Goal: Task Accomplishment & Management: Complete application form

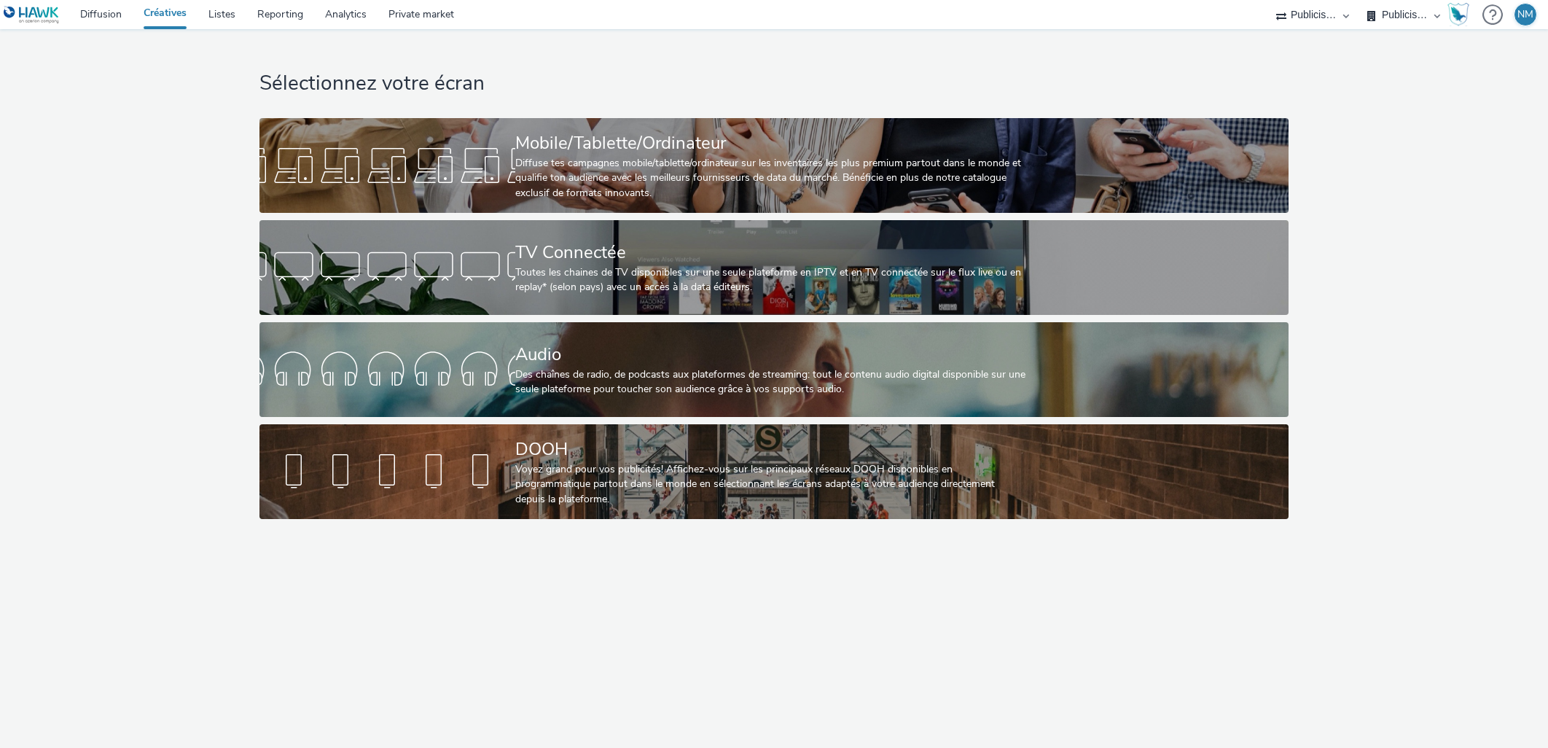
select select "f97d6638-e0a1-4f7a-bf46-55015878e29e"
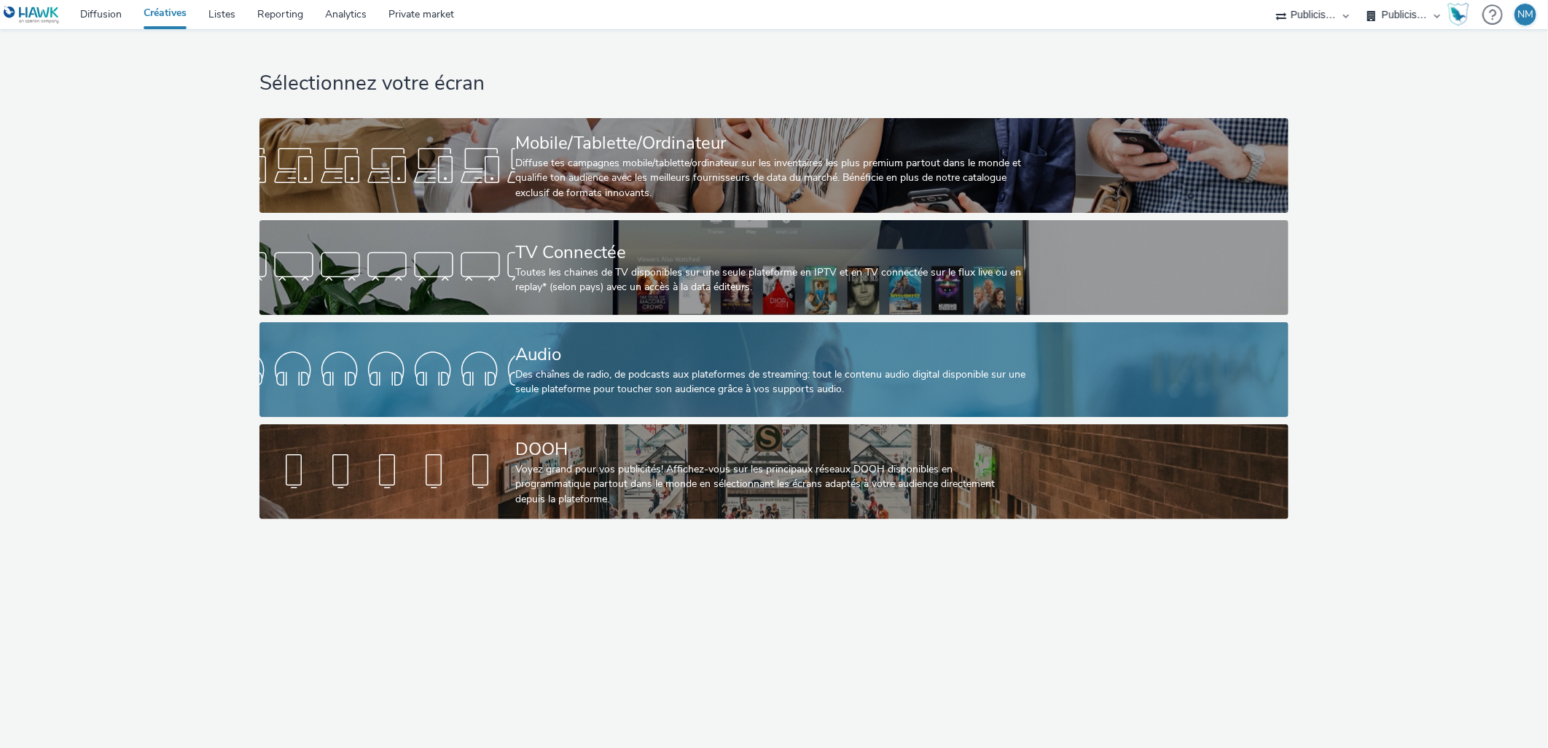
click at [586, 380] on div "Des chaînes de radio, de podcasts aux plateformes de streaming: tout le contenu…" at bounding box center [771, 382] width 512 height 30
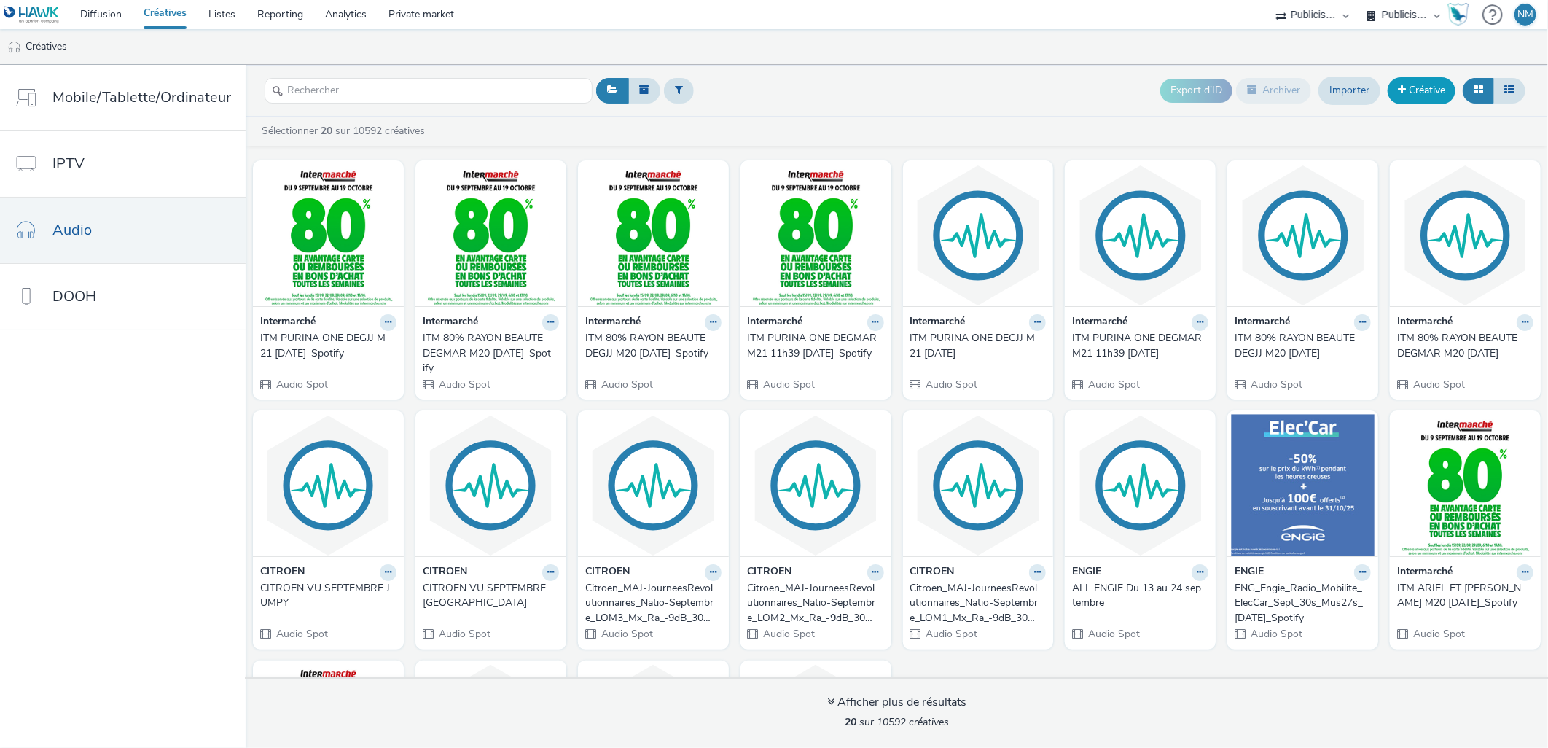
click at [1419, 87] on link "Créative" at bounding box center [1422, 90] width 68 height 26
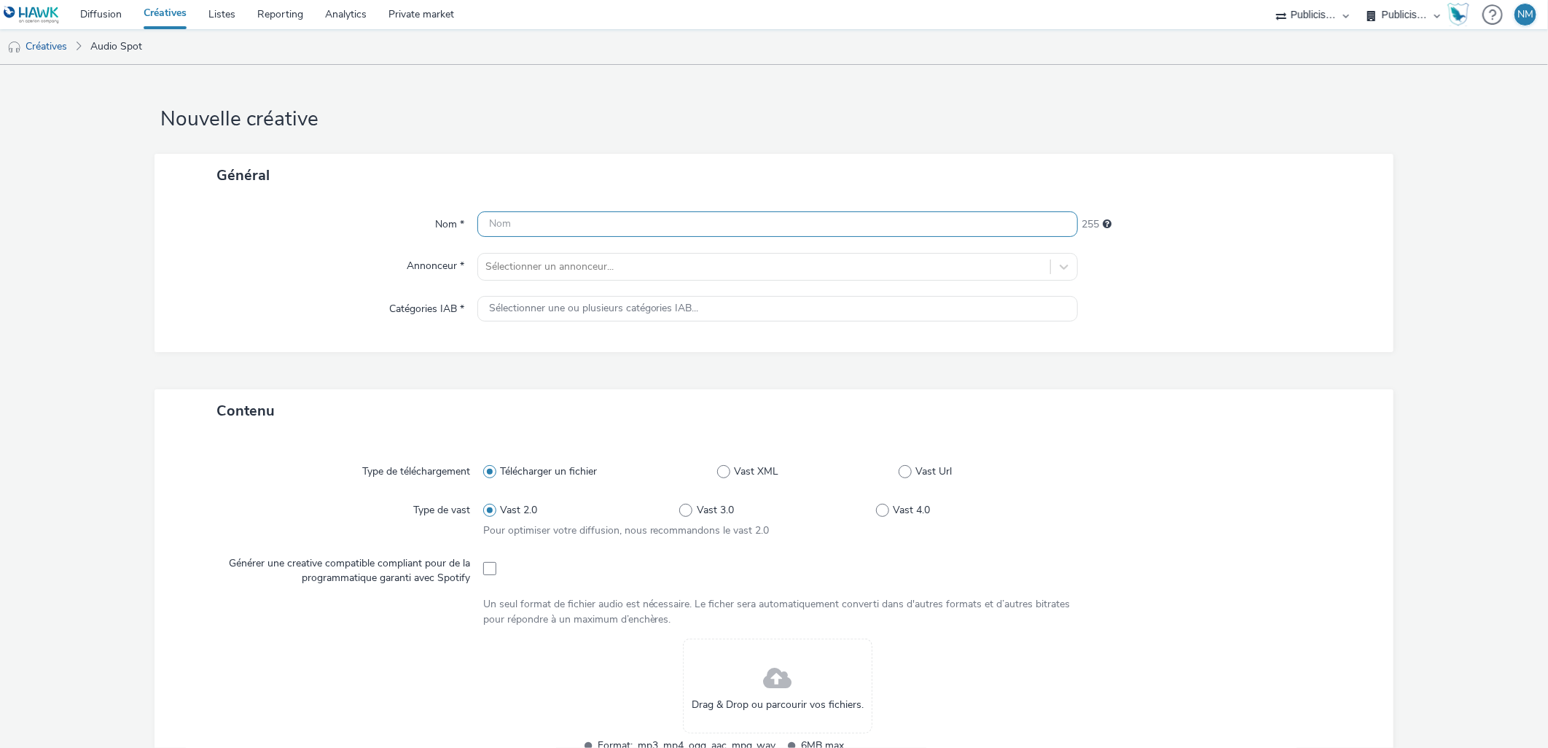
click at [527, 223] on input "text" at bounding box center [778, 224] width 601 height 26
paste input "PEUGEOT_RADIO_LEASING_ELECTRIC_E208_V1_LOM_1_250905_MIXRADIO"
type input "PEUGEOT_RADIO_LEASING_ELECTRIC_E208_V1_LOM_1_250905_MIXRADIO"
click at [513, 260] on div at bounding box center [765, 266] width 558 height 17
type input "PEU"
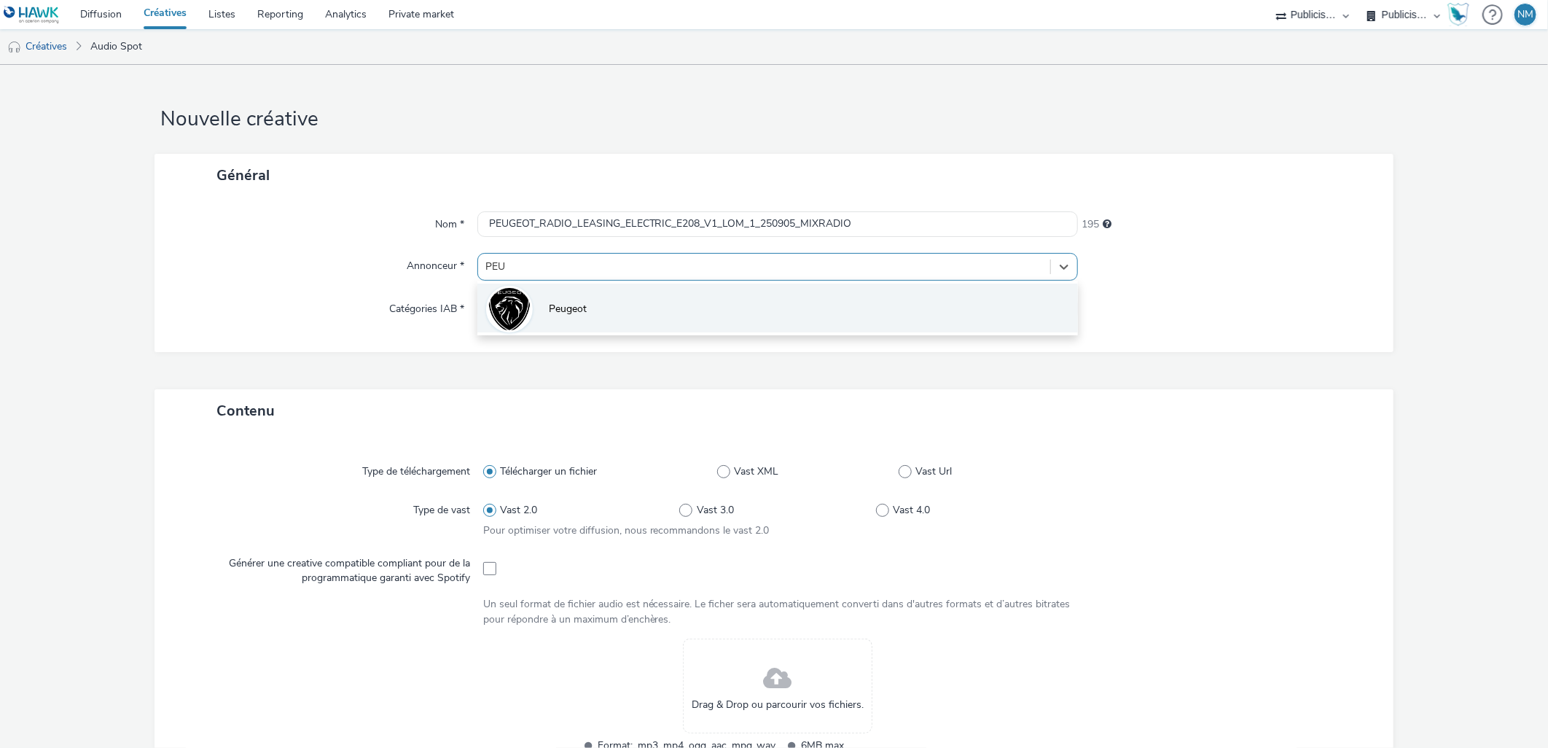
click at [515, 307] on img at bounding box center [509, 309] width 42 height 47
type input "[URL][DOMAIN_NAME]"
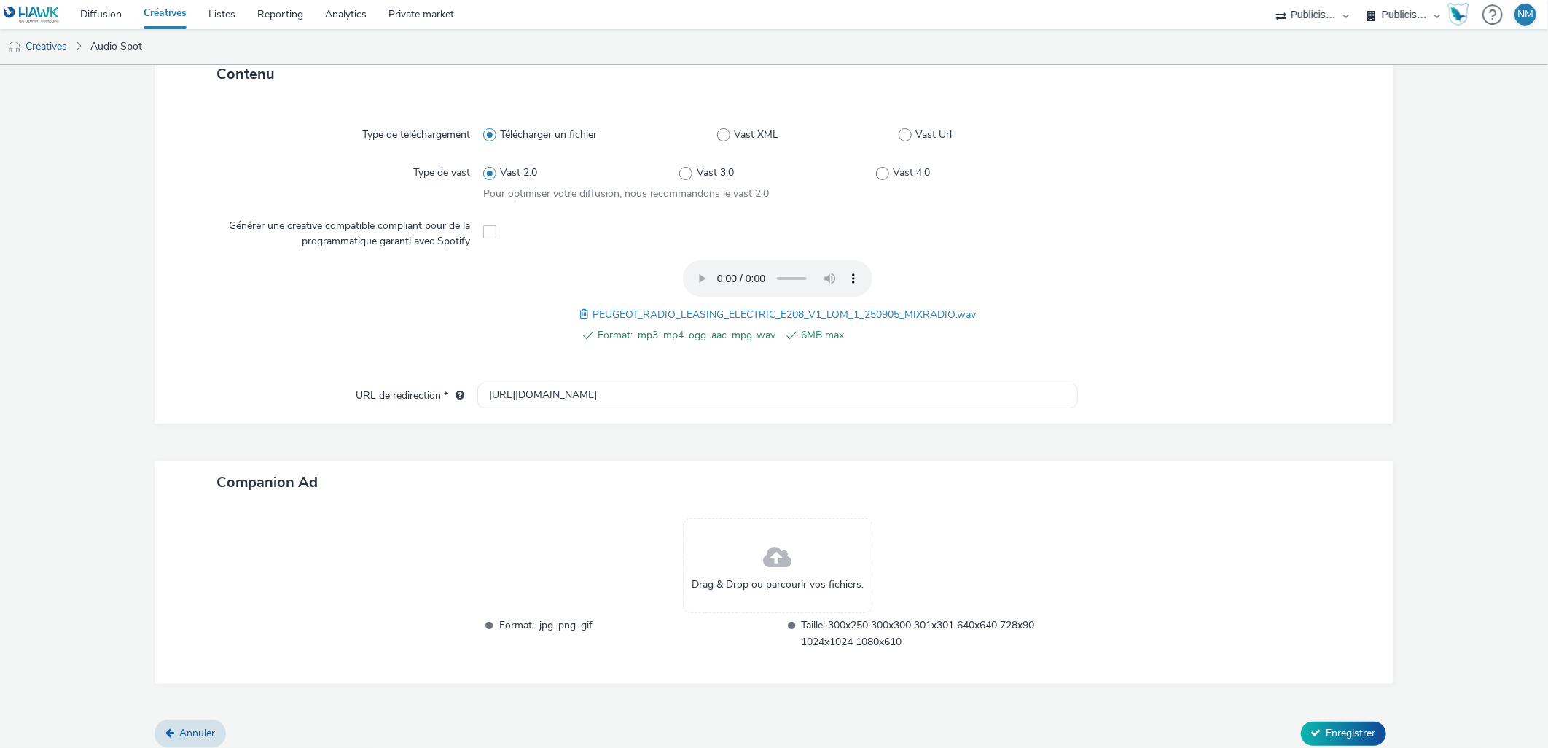
scroll to position [354, 0]
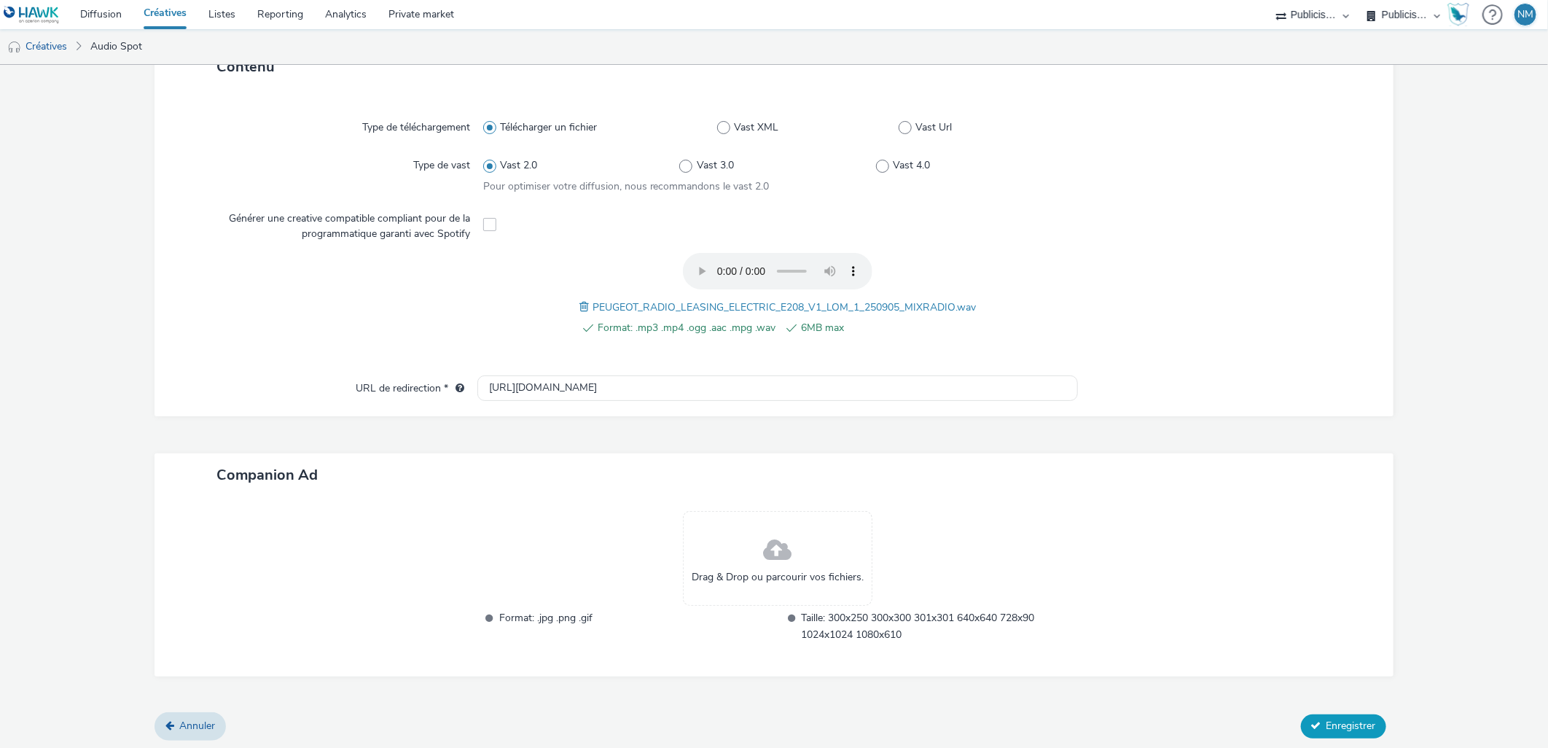
click at [1312, 723] on icon at bounding box center [1317, 725] width 10 height 10
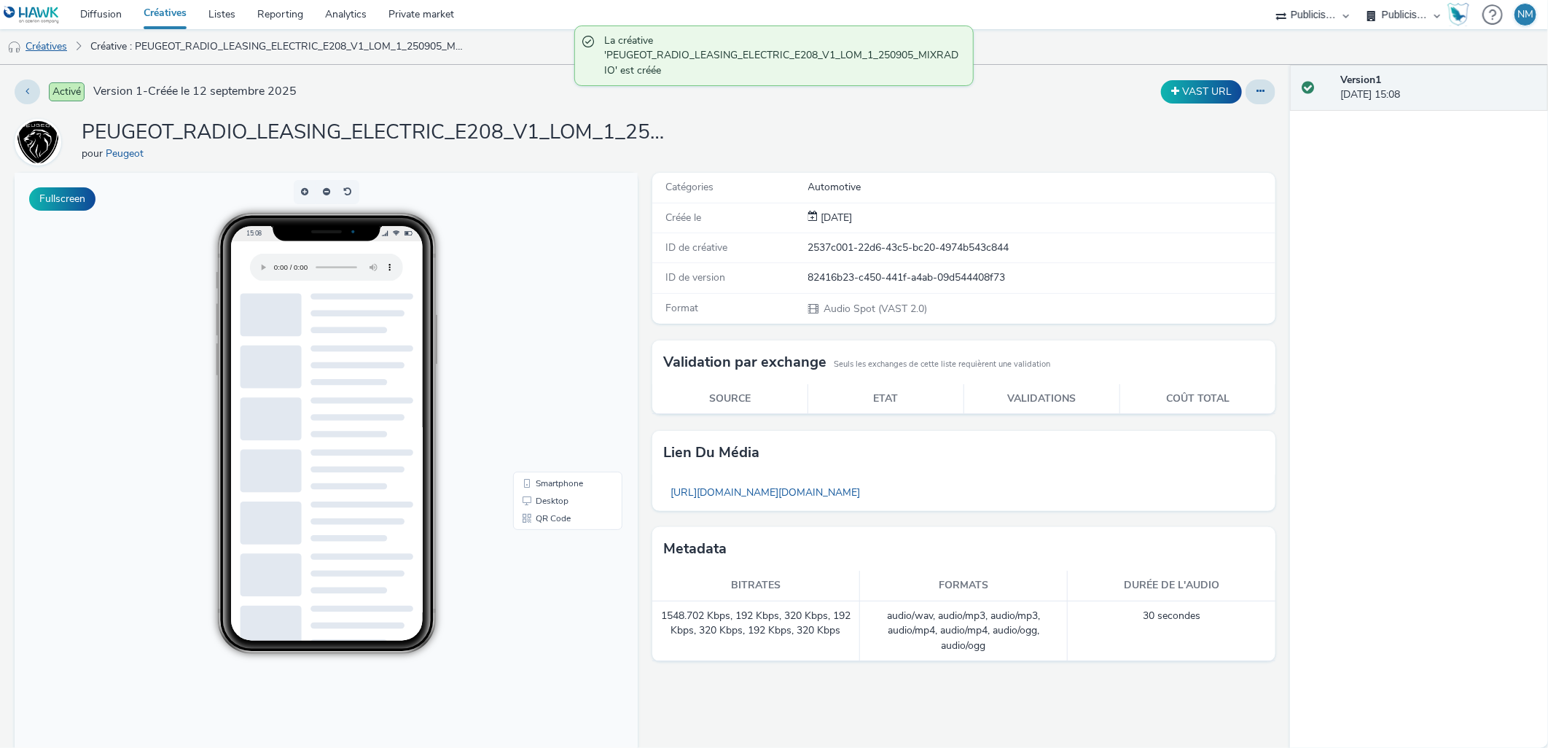
click at [52, 44] on link "Créatives" at bounding box center [37, 46] width 74 height 35
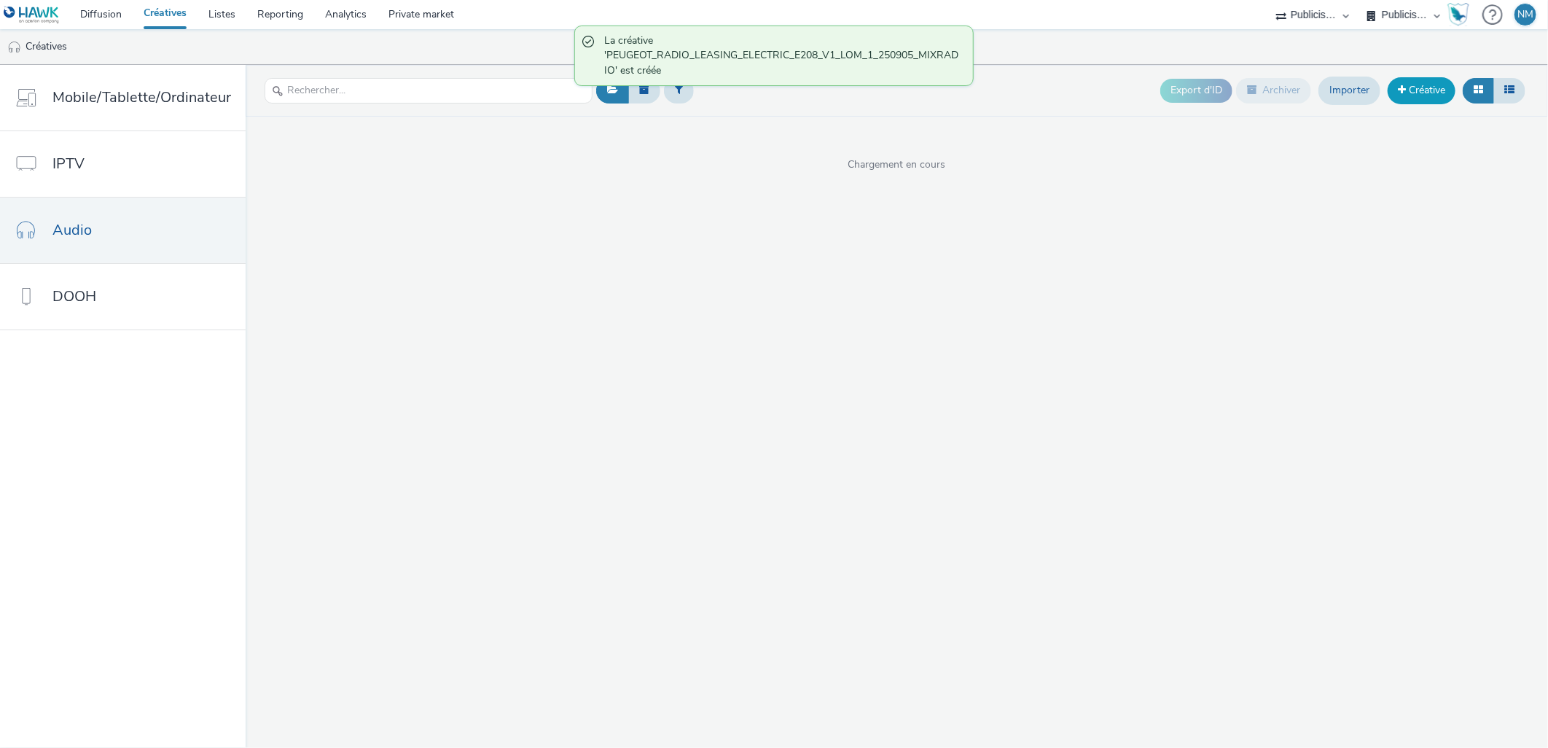
click at [1431, 91] on link "Créative" at bounding box center [1422, 90] width 68 height 26
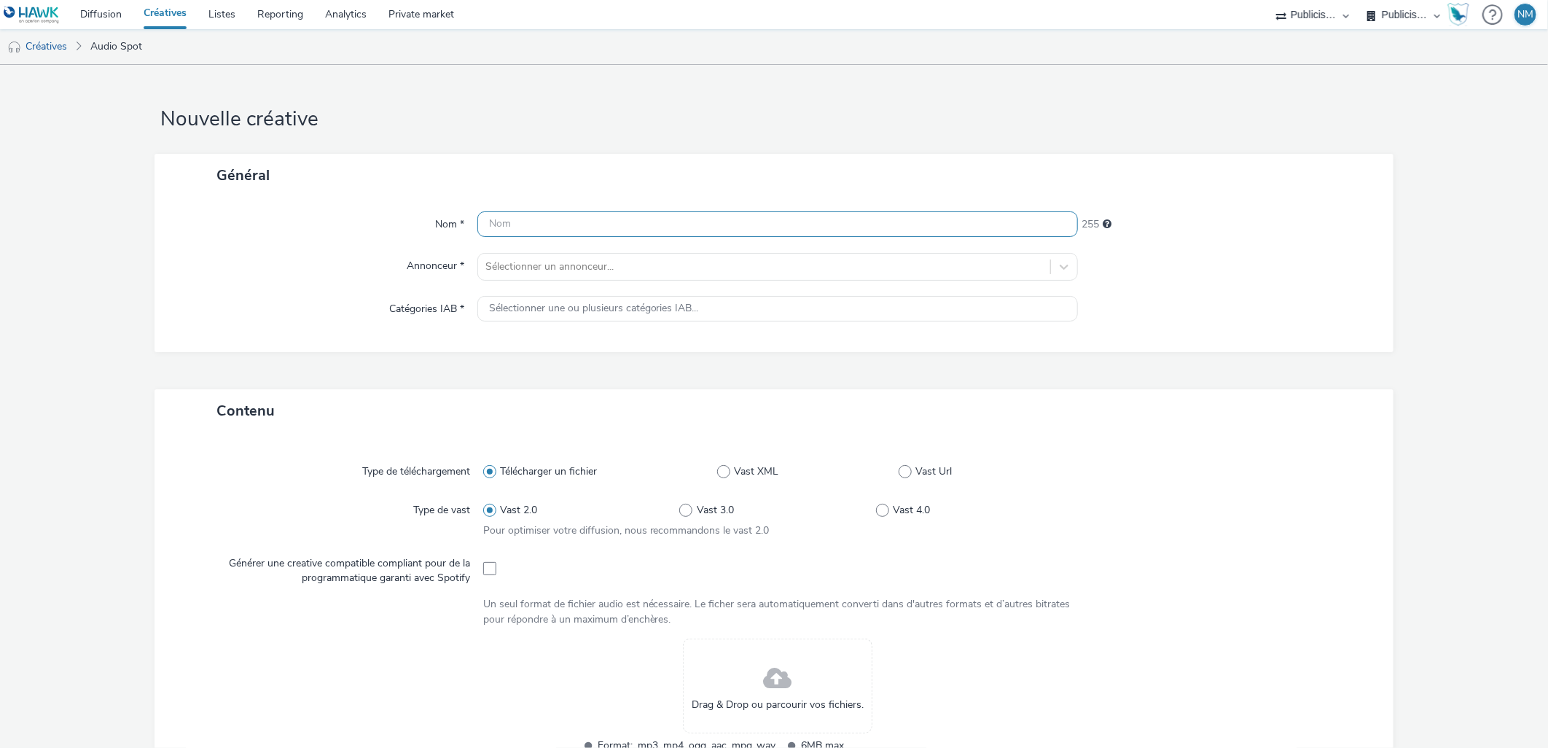
click at [529, 225] on input "text" at bounding box center [778, 224] width 601 height 26
paste input "PEUGEOT_RADIO_LEASING_ELECTRIC_E208_V1_LOM_2_250905_MIXRADIO"
type input "PEUGEOT_RADIO_LEASING_ELECTRIC_E208_V1_LOM_2_250905_MIXRADIO"
click at [526, 260] on div at bounding box center [765, 266] width 558 height 17
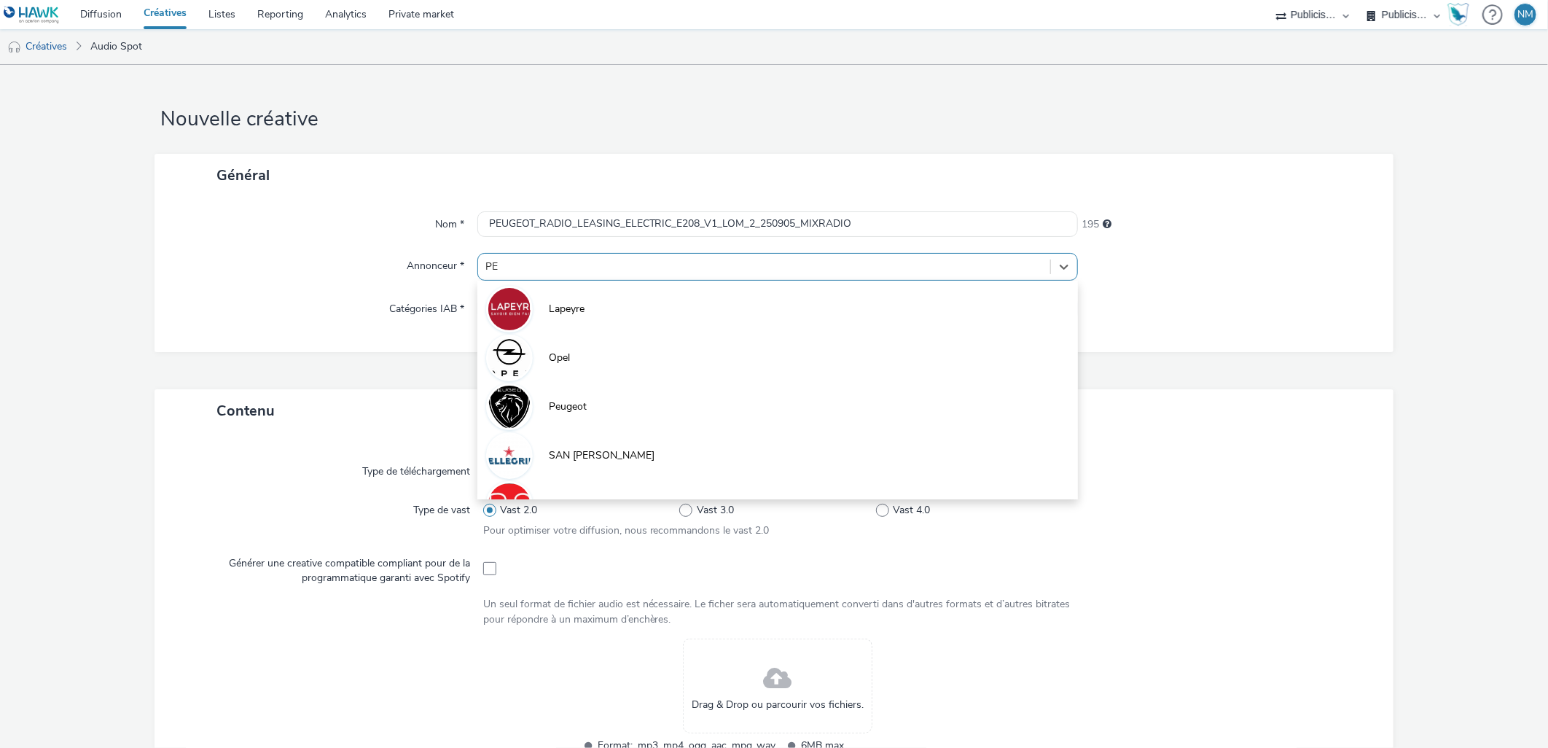
type input "PEU"
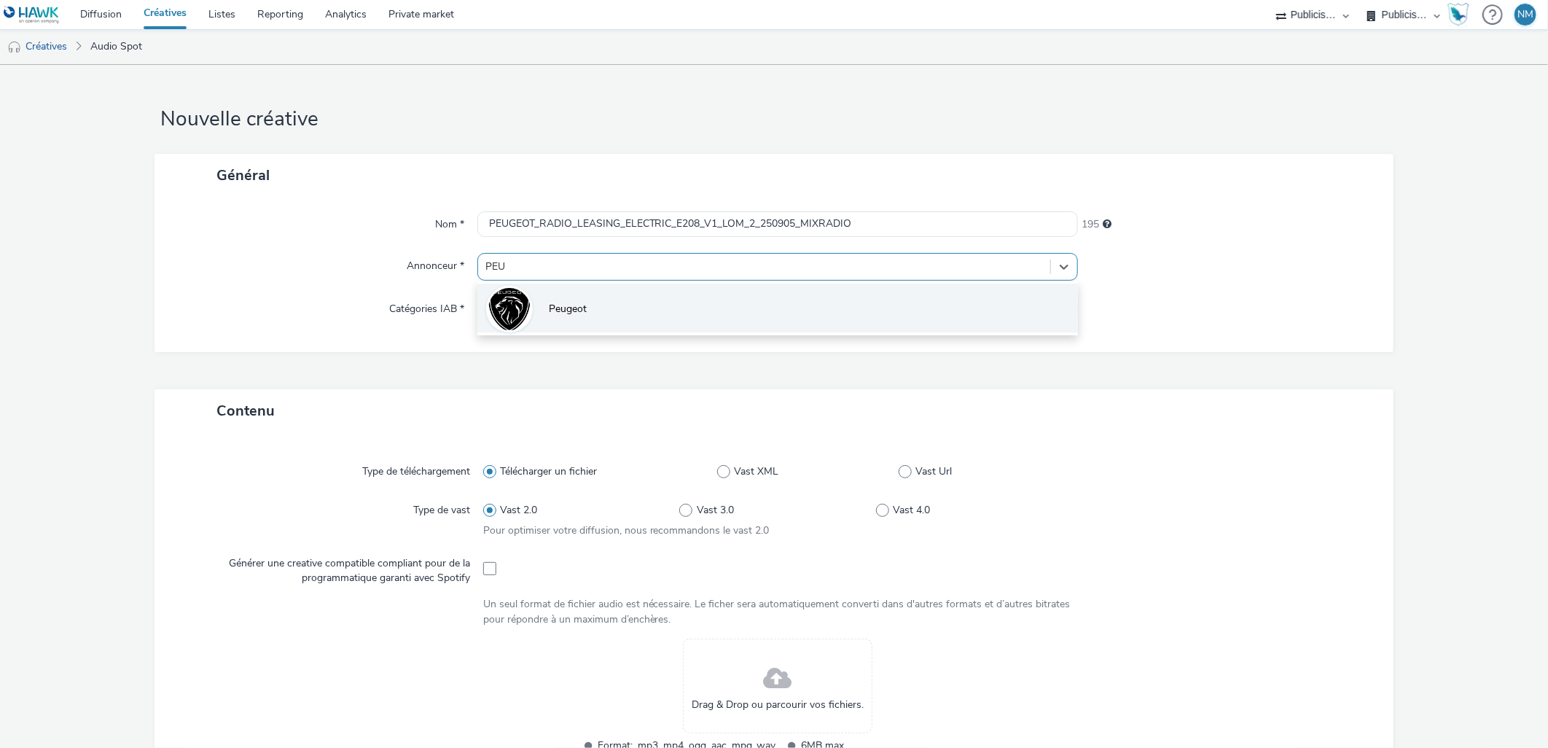
click at [559, 303] on span "Peugeot" at bounding box center [568, 309] width 38 height 15
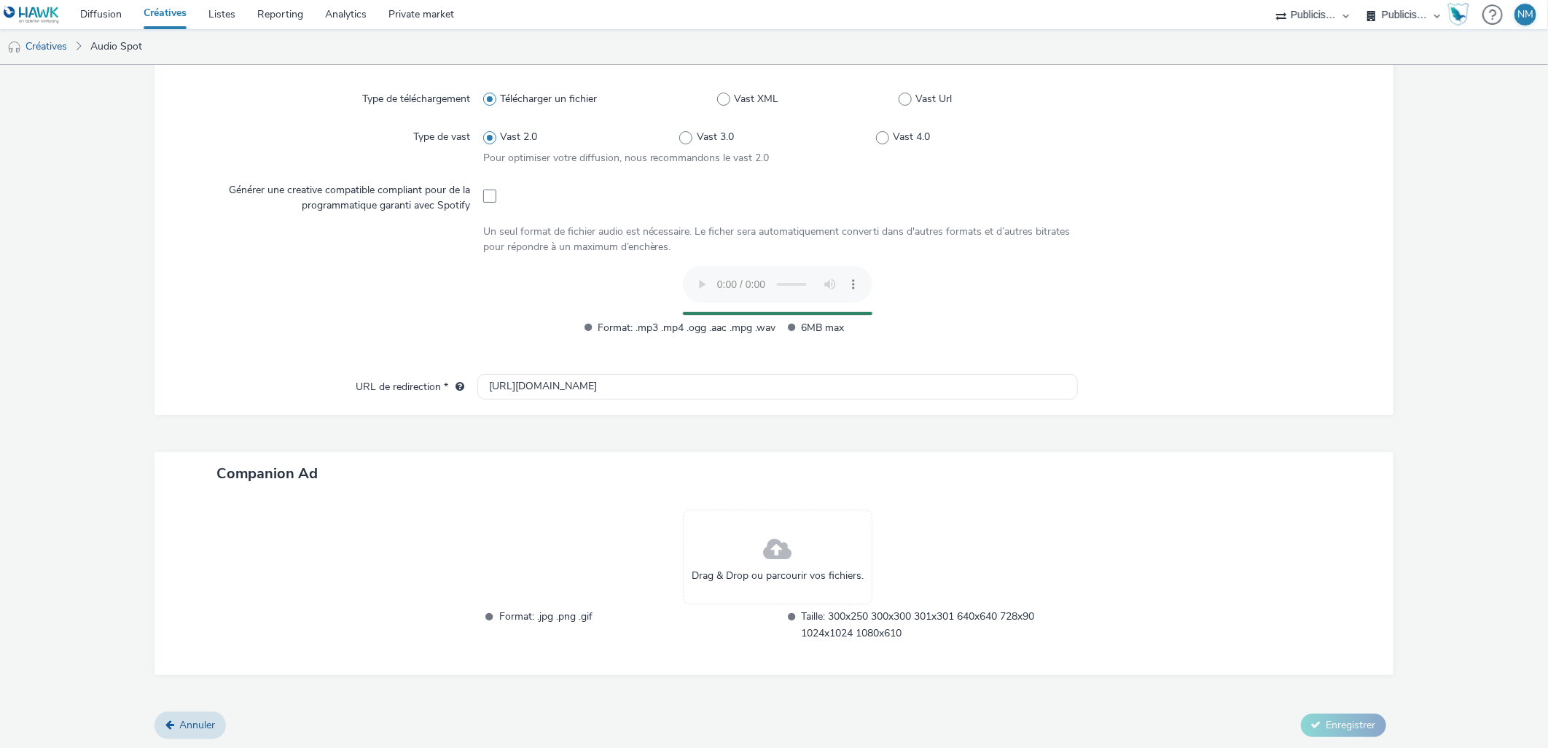
scroll to position [354, 0]
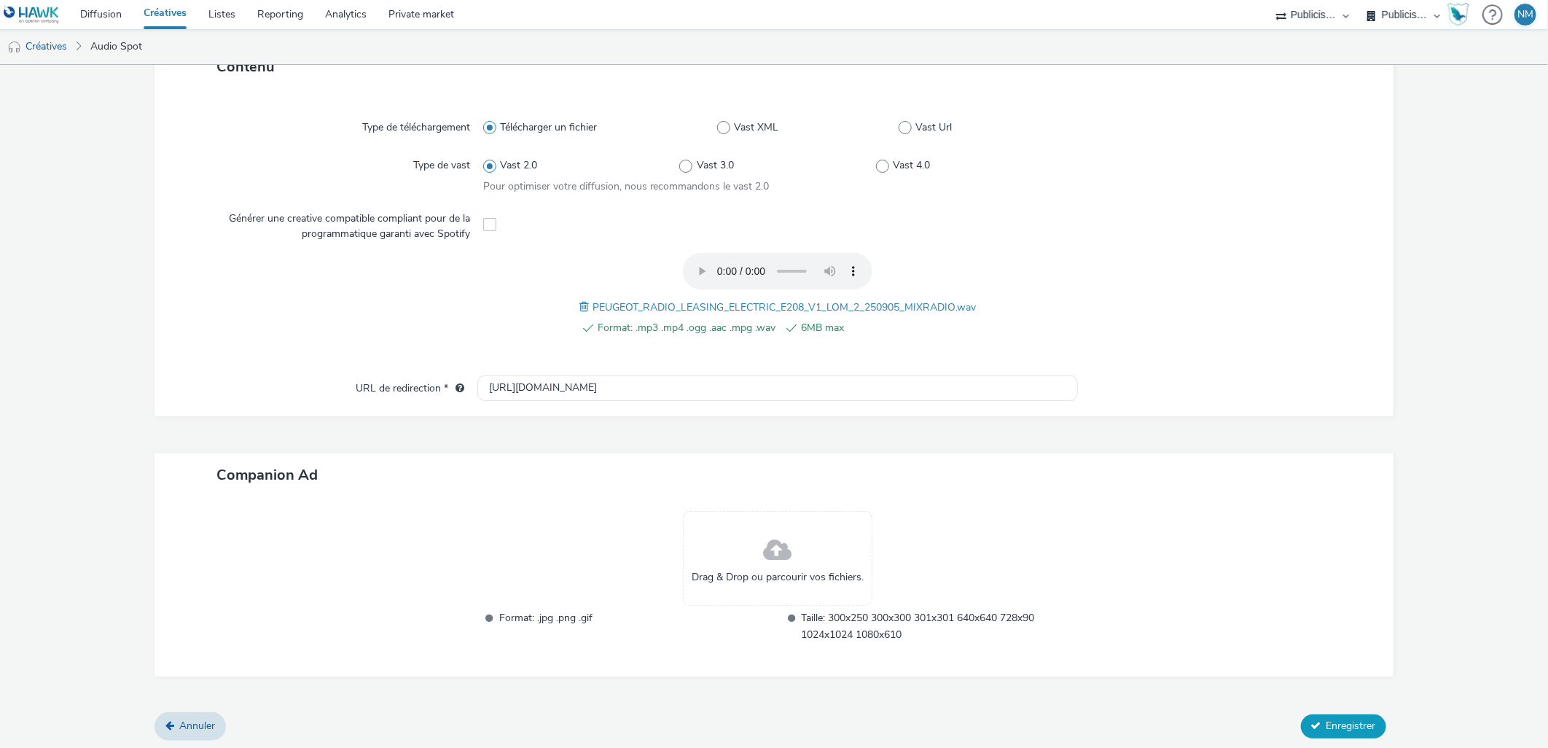
click at [1313, 720] on button "Enregistrer" at bounding box center [1343, 725] width 85 height 23
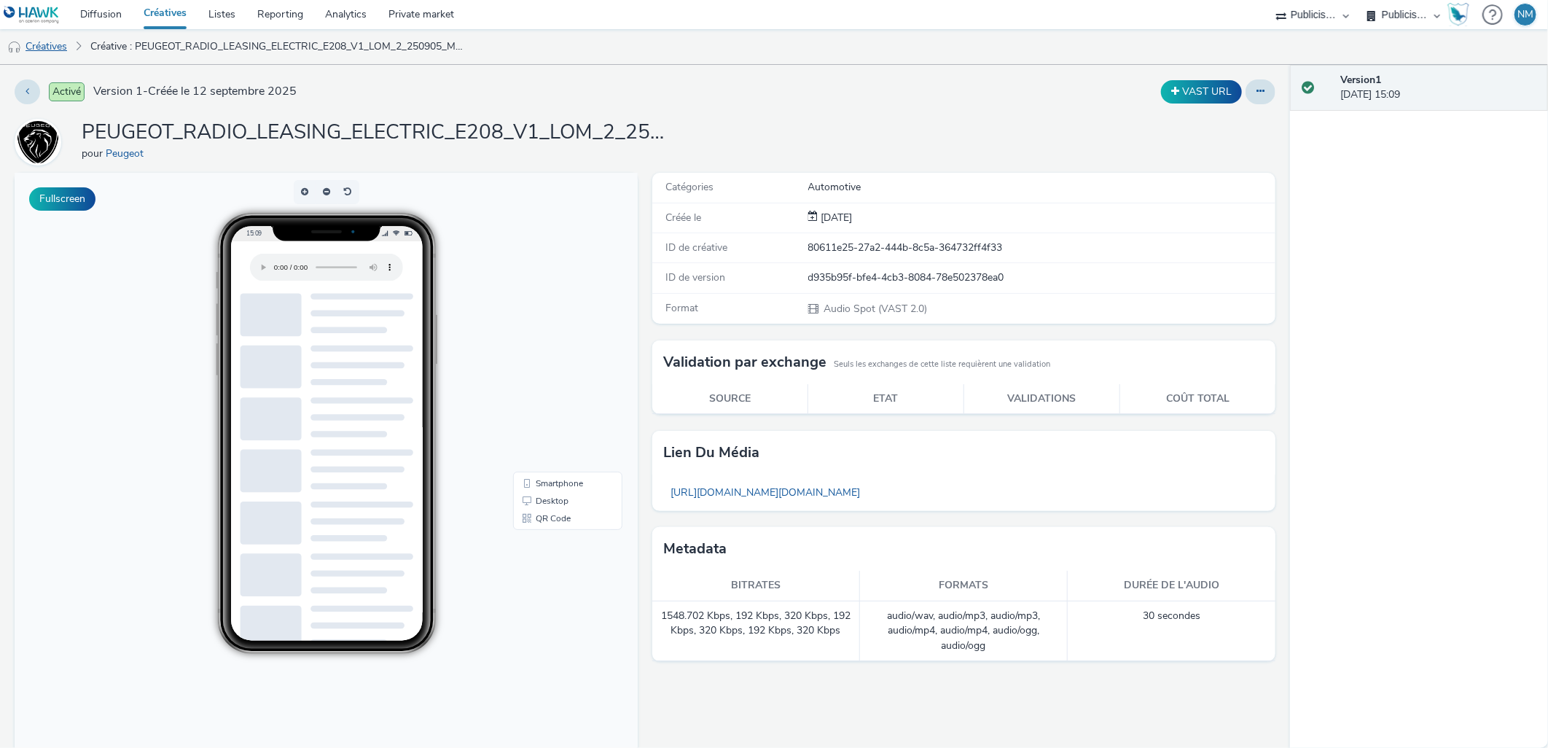
click at [47, 42] on link "Créatives" at bounding box center [37, 46] width 74 height 35
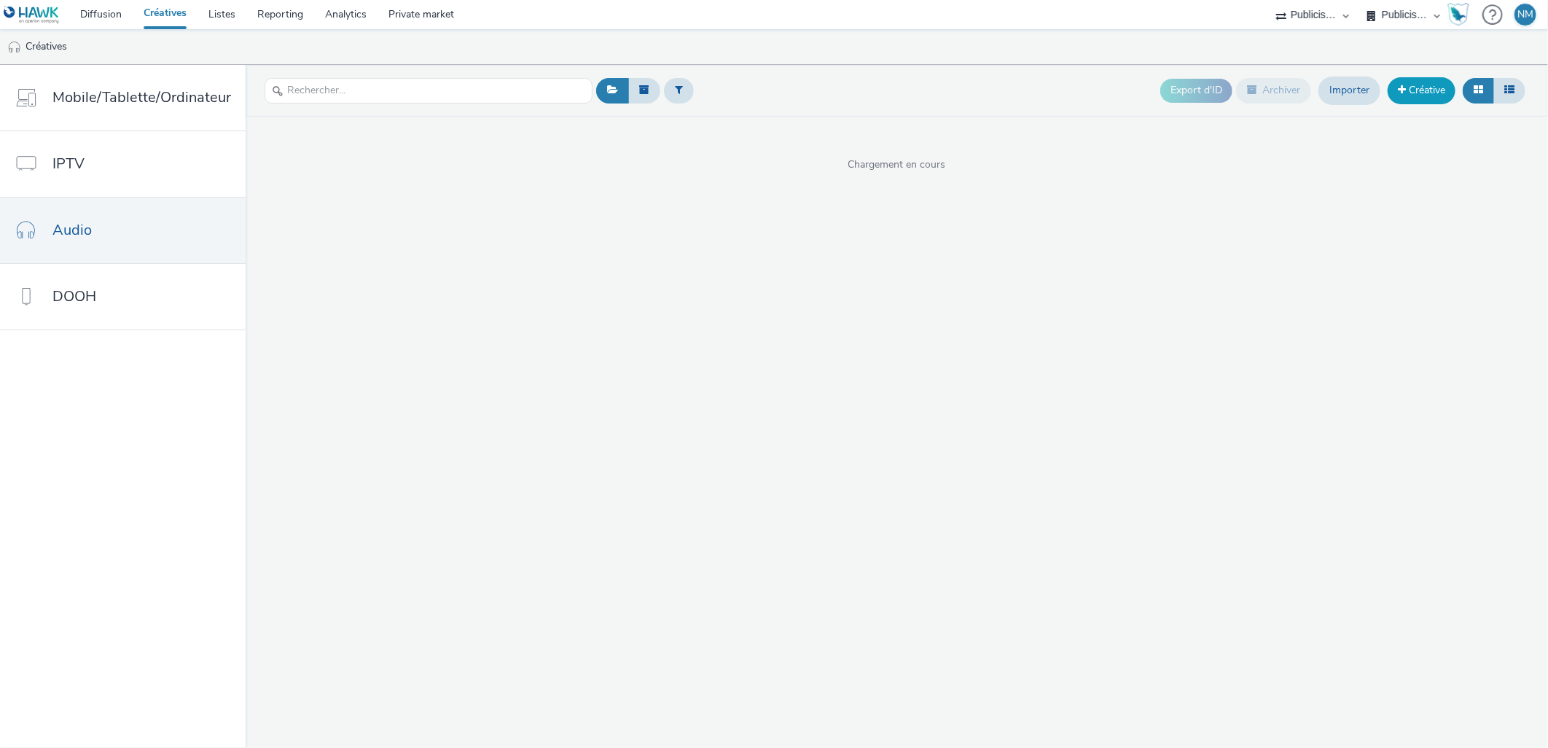
click at [1412, 90] on link "Créative" at bounding box center [1422, 90] width 68 height 26
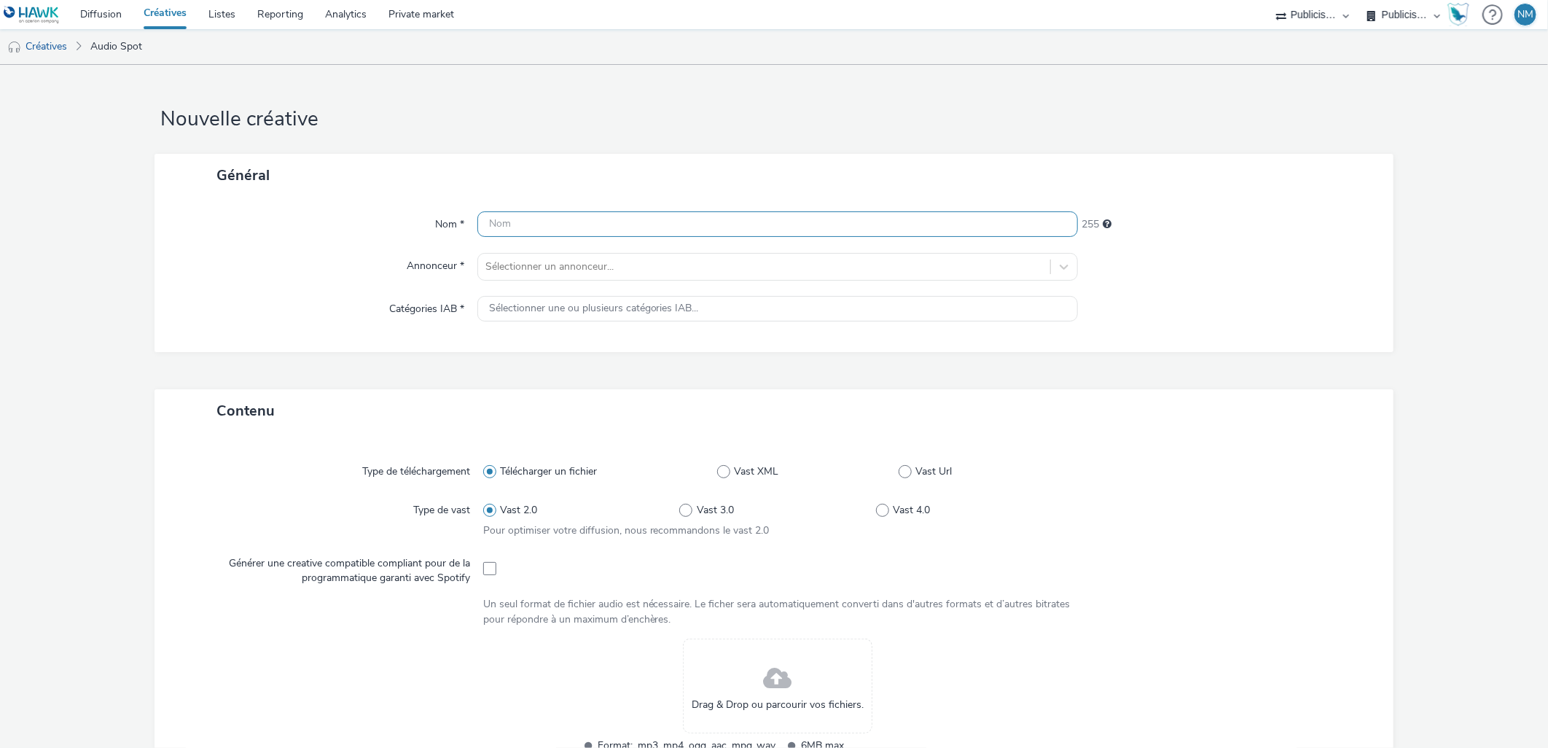
click at [628, 229] on input "text" at bounding box center [778, 224] width 601 height 26
paste input "PEUGEOT_RADIO_LEASING_ELECTRIC_E208_V1_LOM_3_250905_MIXRADIO"
type input "PEUGEOT_RADIO_LEASING_ELECTRIC_E208_V1_LOM_3_250905_MIXRADIO"
click at [593, 258] on div at bounding box center [765, 266] width 558 height 17
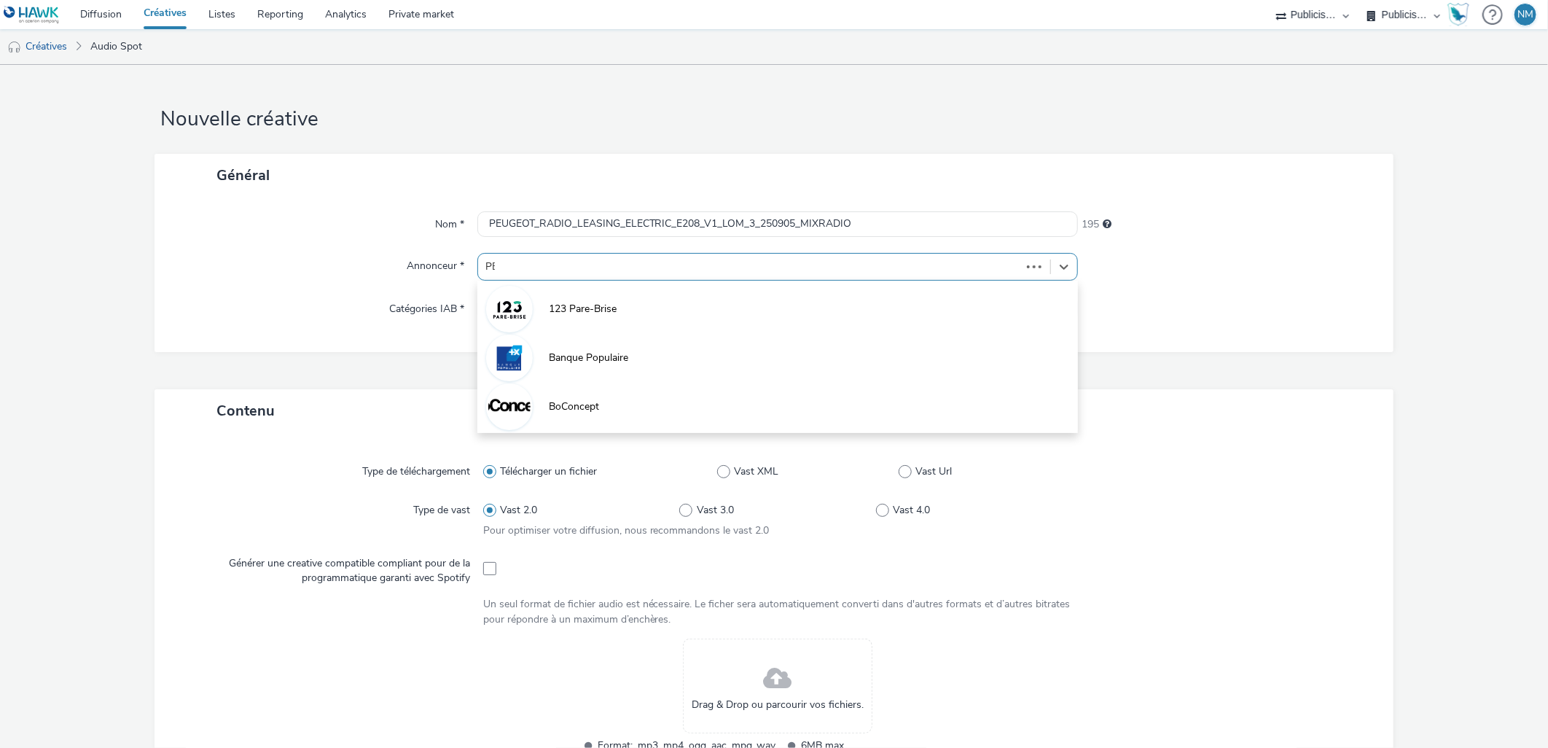
type input "PEU"
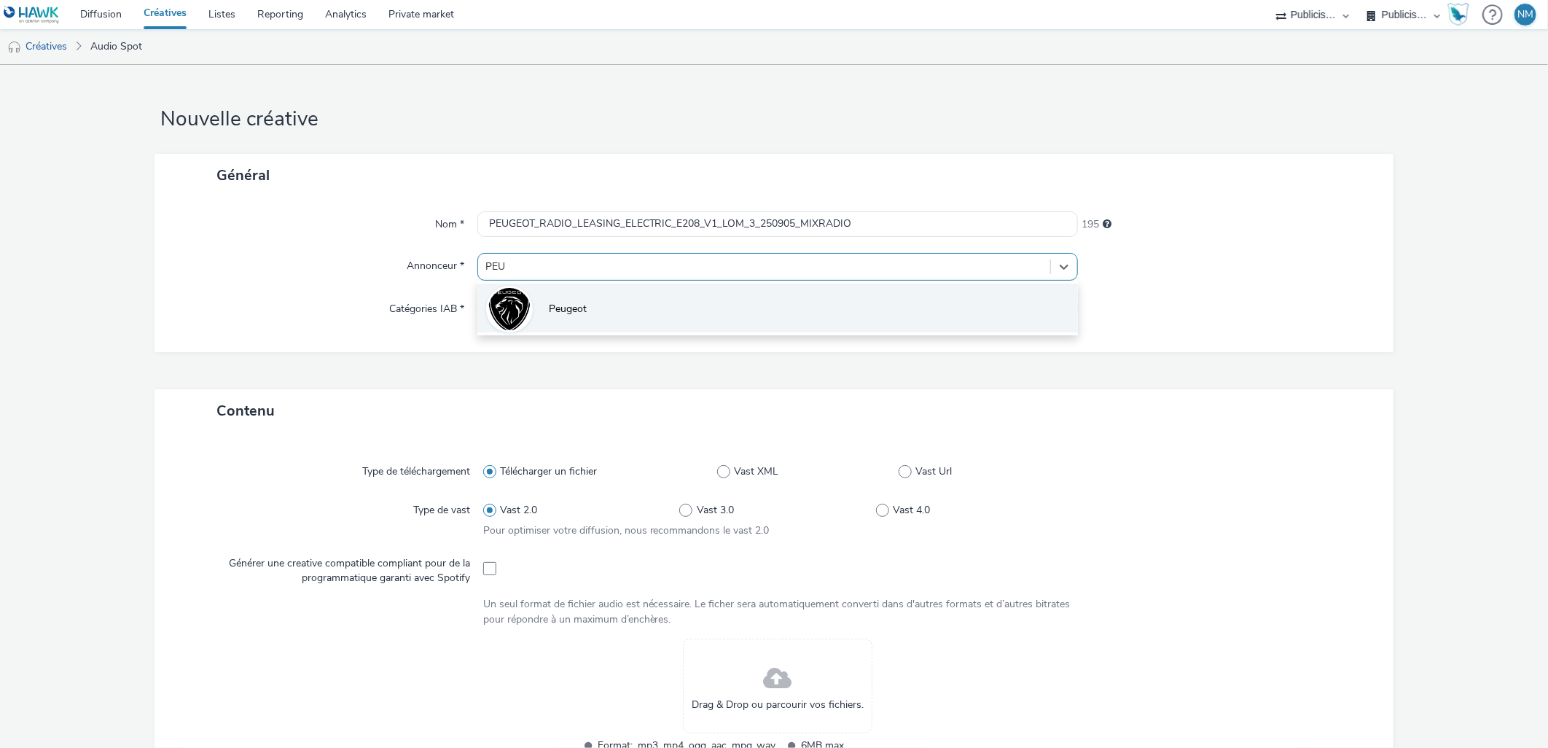
click at [610, 322] on li "Peugeot" at bounding box center [778, 308] width 601 height 49
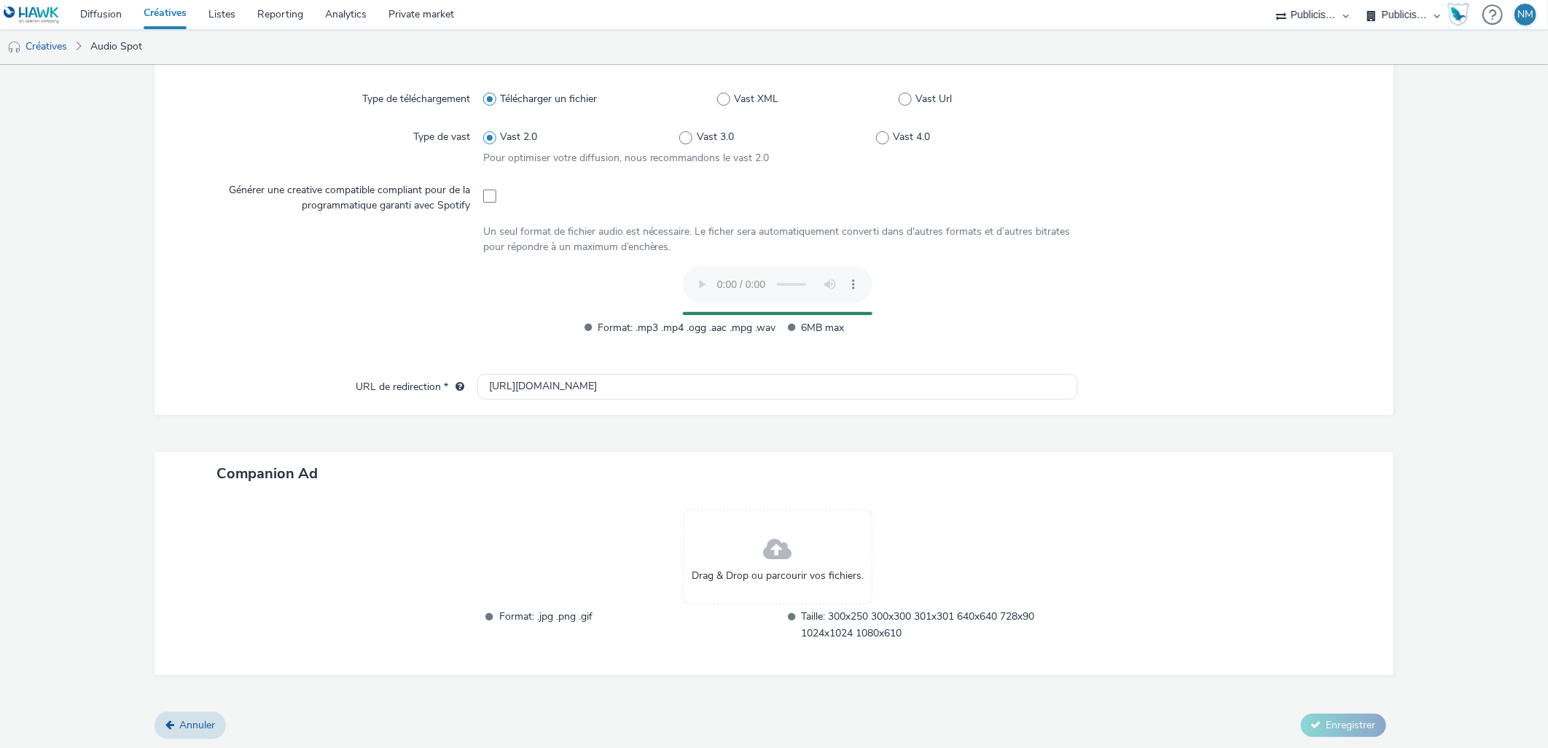
scroll to position [354, 0]
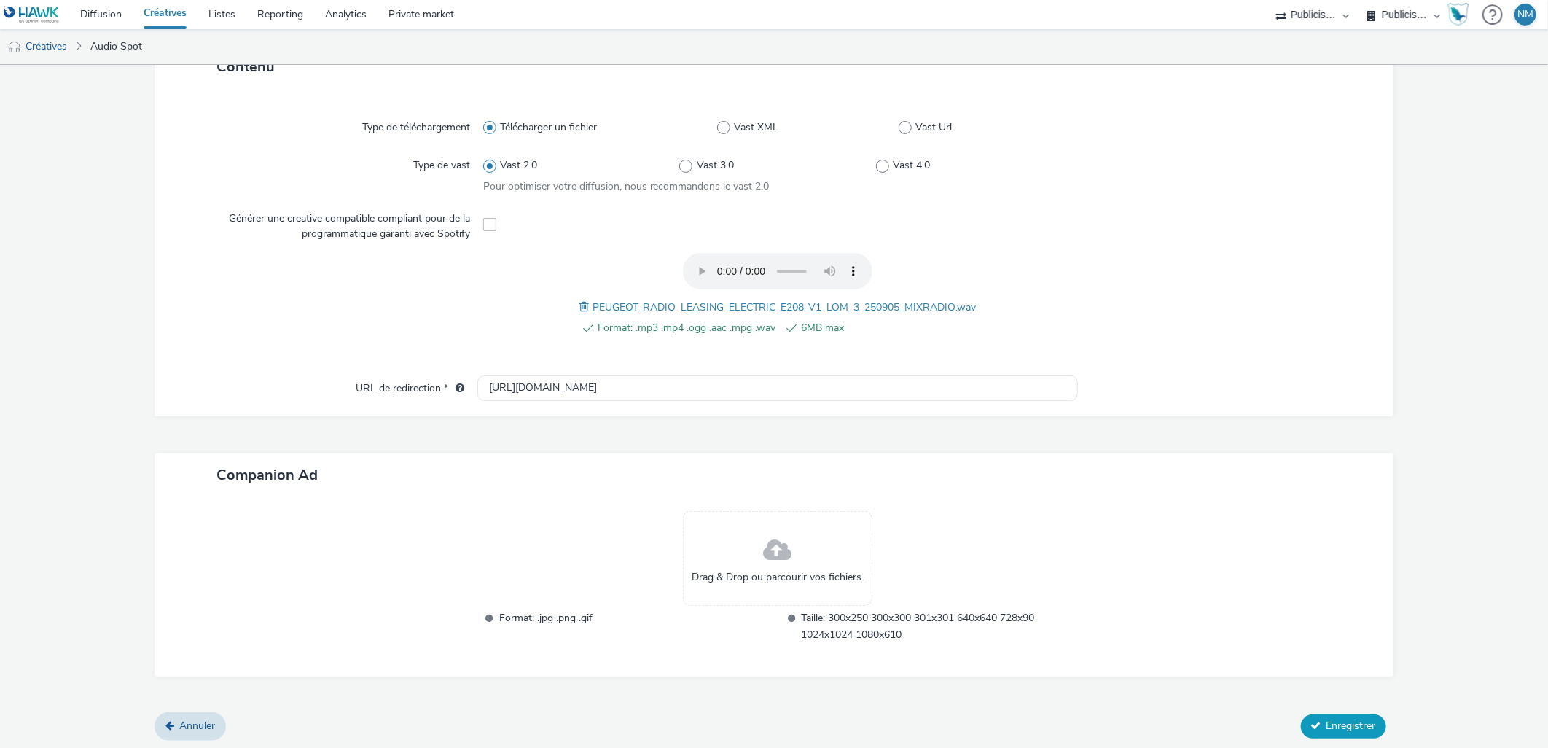
click at [1312, 723] on icon at bounding box center [1317, 725] width 10 height 10
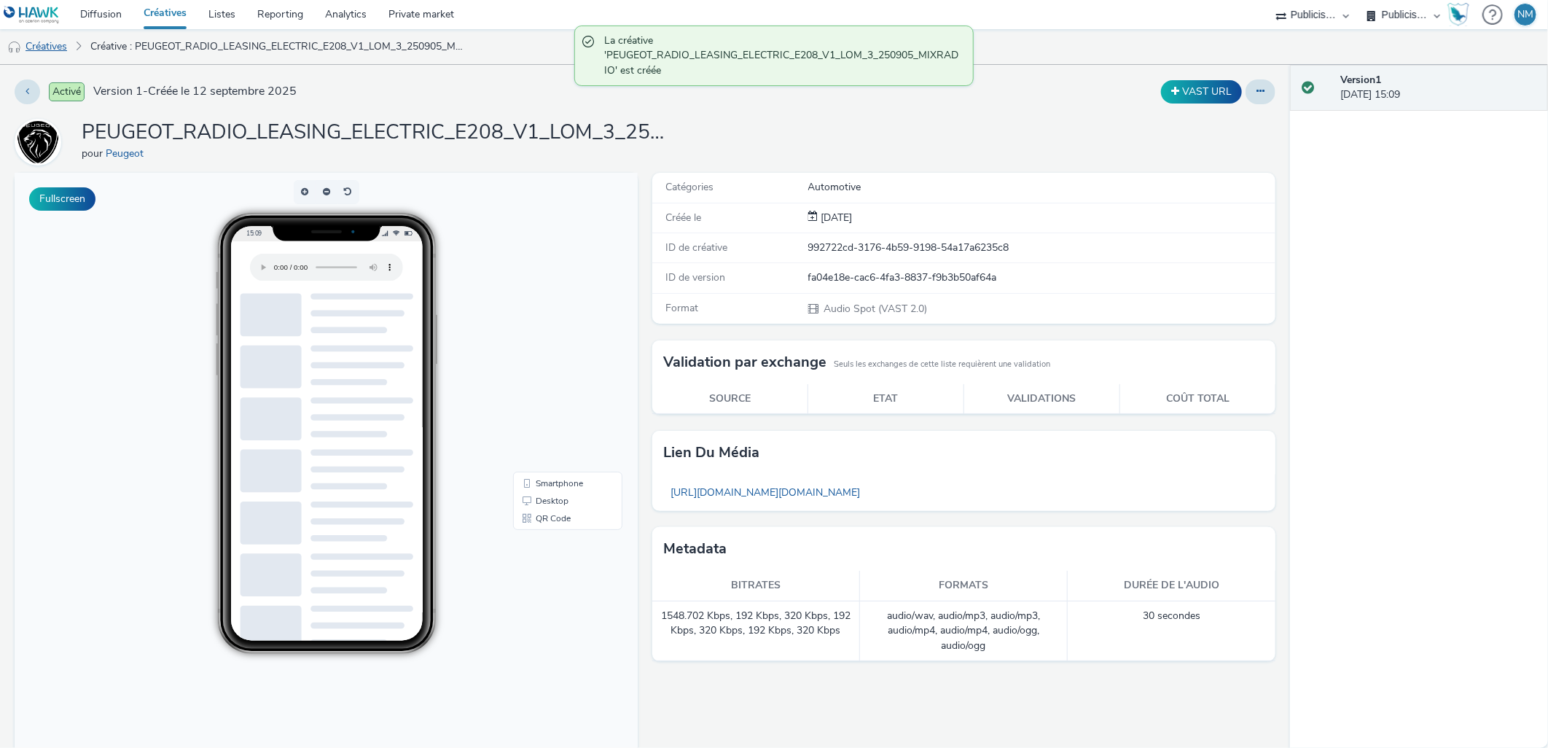
click at [44, 44] on link "Créatives" at bounding box center [37, 46] width 74 height 35
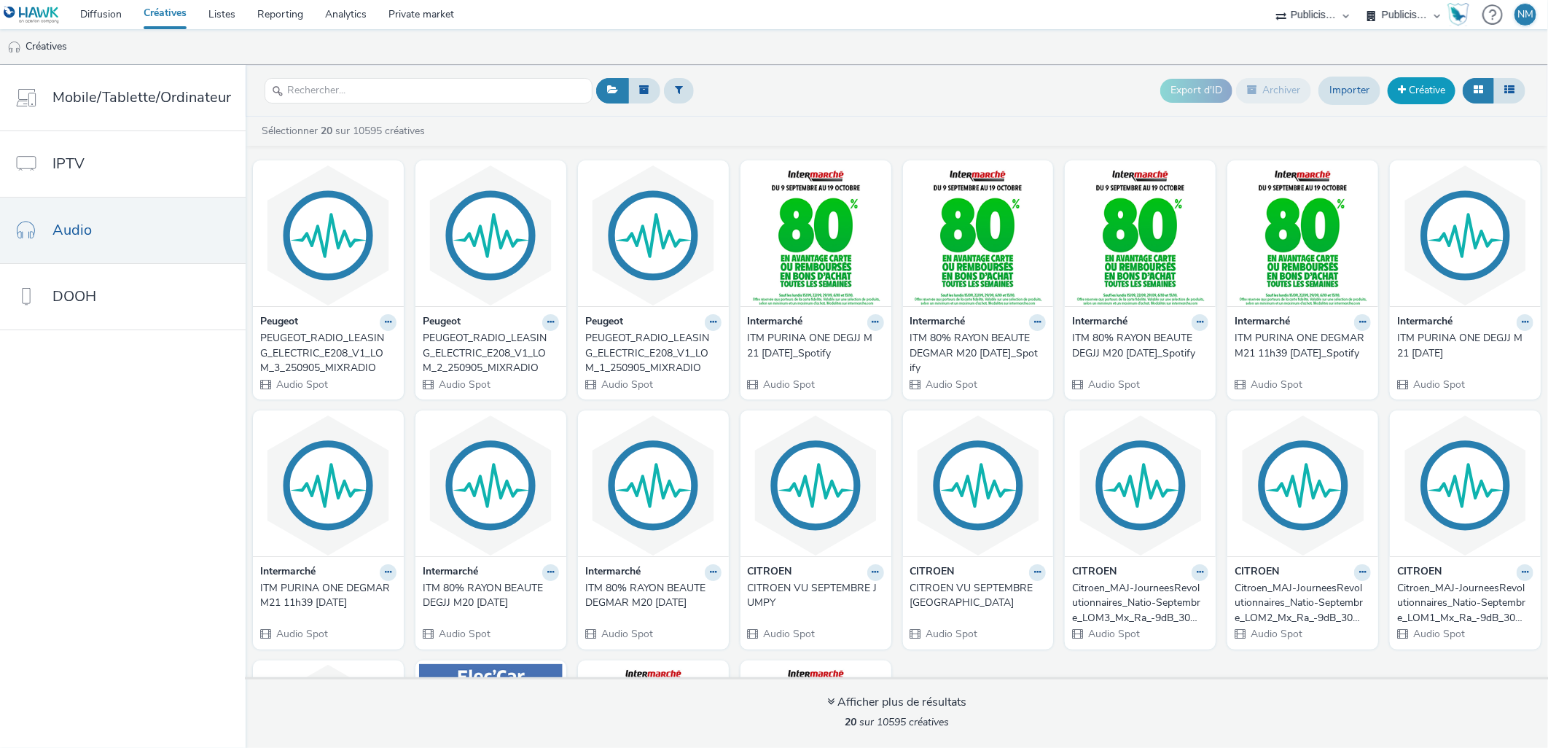
click at [1413, 91] on link "Créative" at bounding box center [1422, 90] width 68 height 26
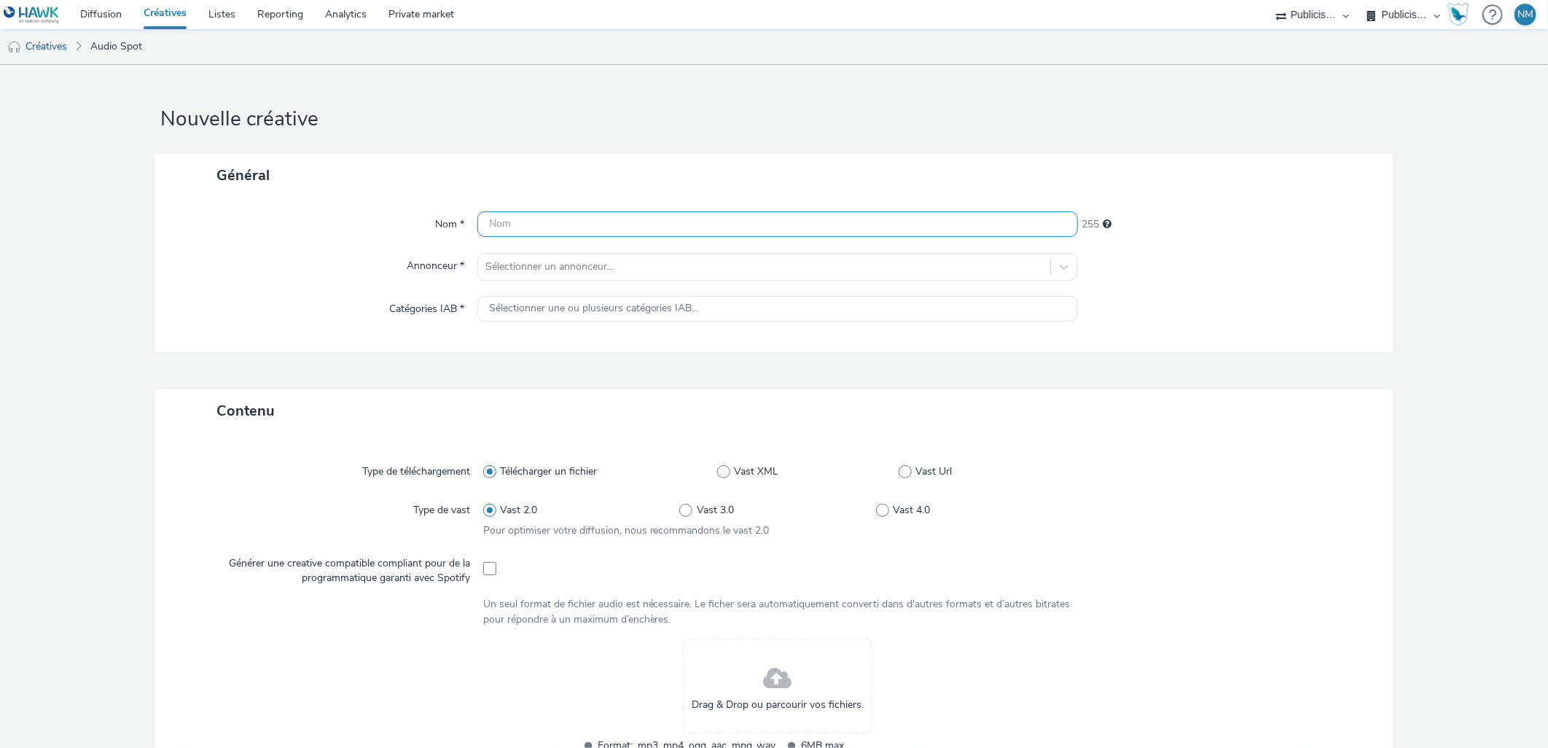
click at [563, 217] on input "text" at bounding box center [778, 224] width 601 height 26
paste input "PEUGEOT_RADIO_LEASING_ELECTRIC_E2008_V1_LOM_1_250905_MIXRADIO"
type input "PEUGEOT_RADIO_LEASING_ELECTRIC_E2008_V1_LOM_1_250905_MIXRADIO"
click at [552, 253] on div "Sélectionner un annonceur..." at bounding box center [778, 267] width 601 height 28
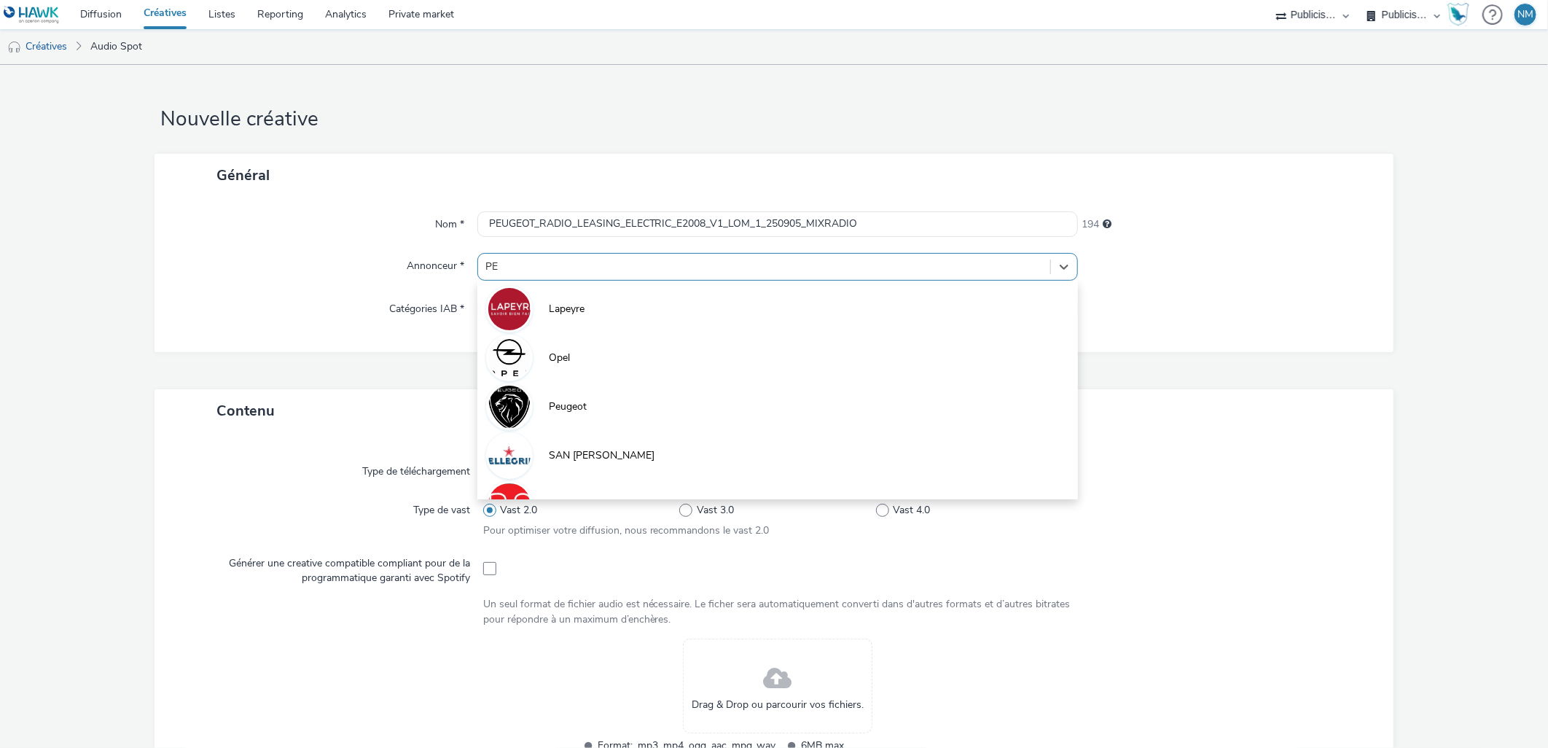
type input "PEU"
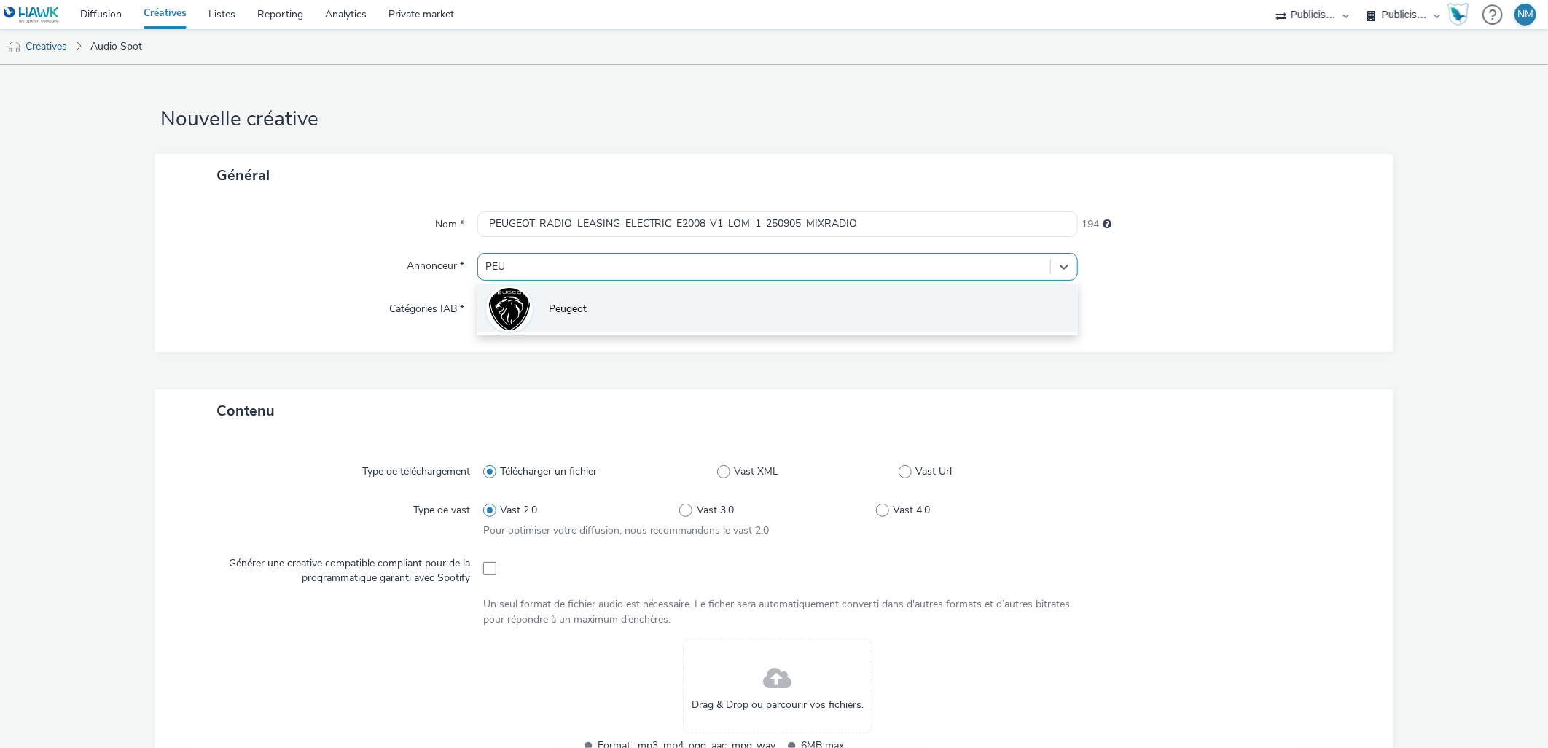
click at [559, 303] on span "Peugeot" at bounding box center [568, 309] width 38 height 15
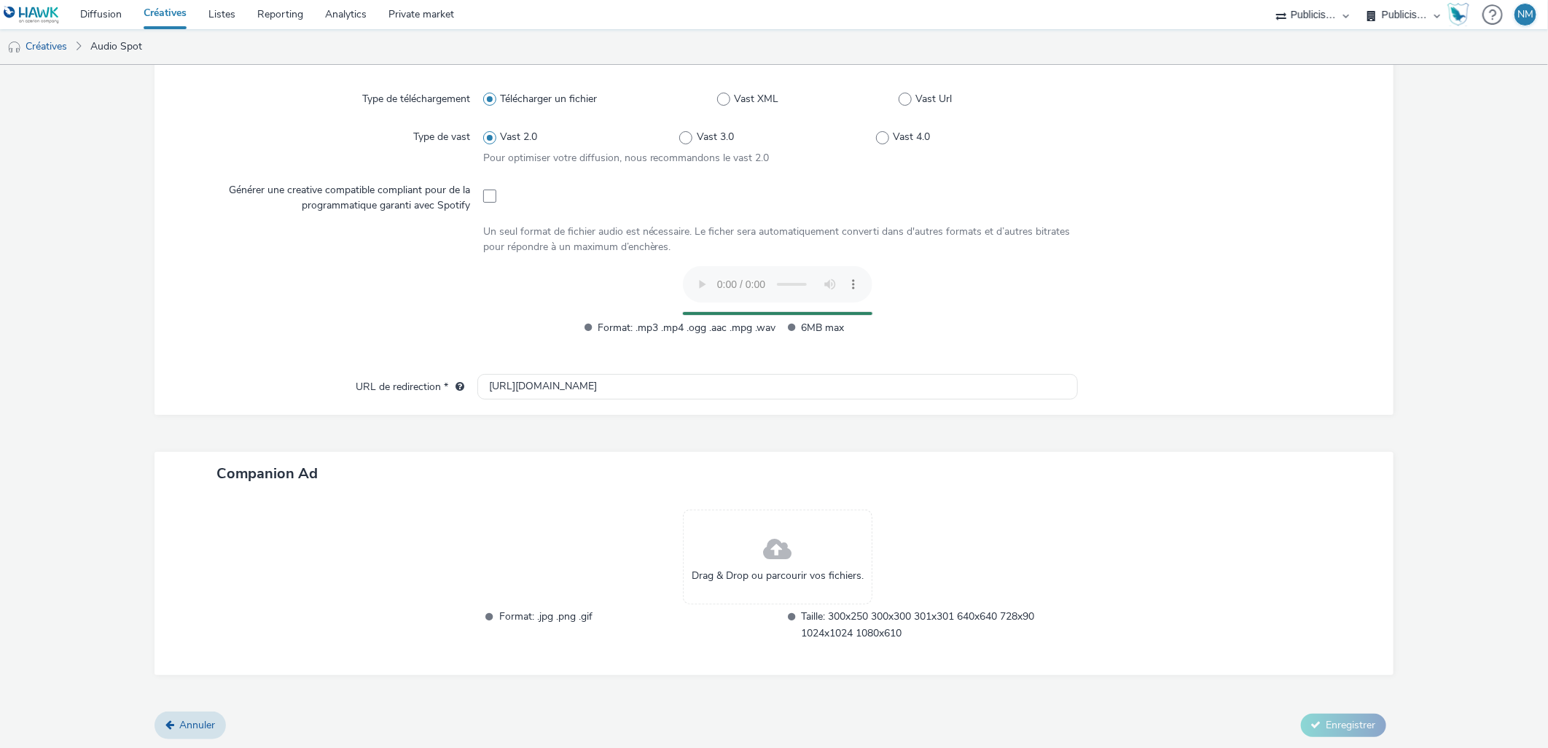
scroll to position [354, 0]
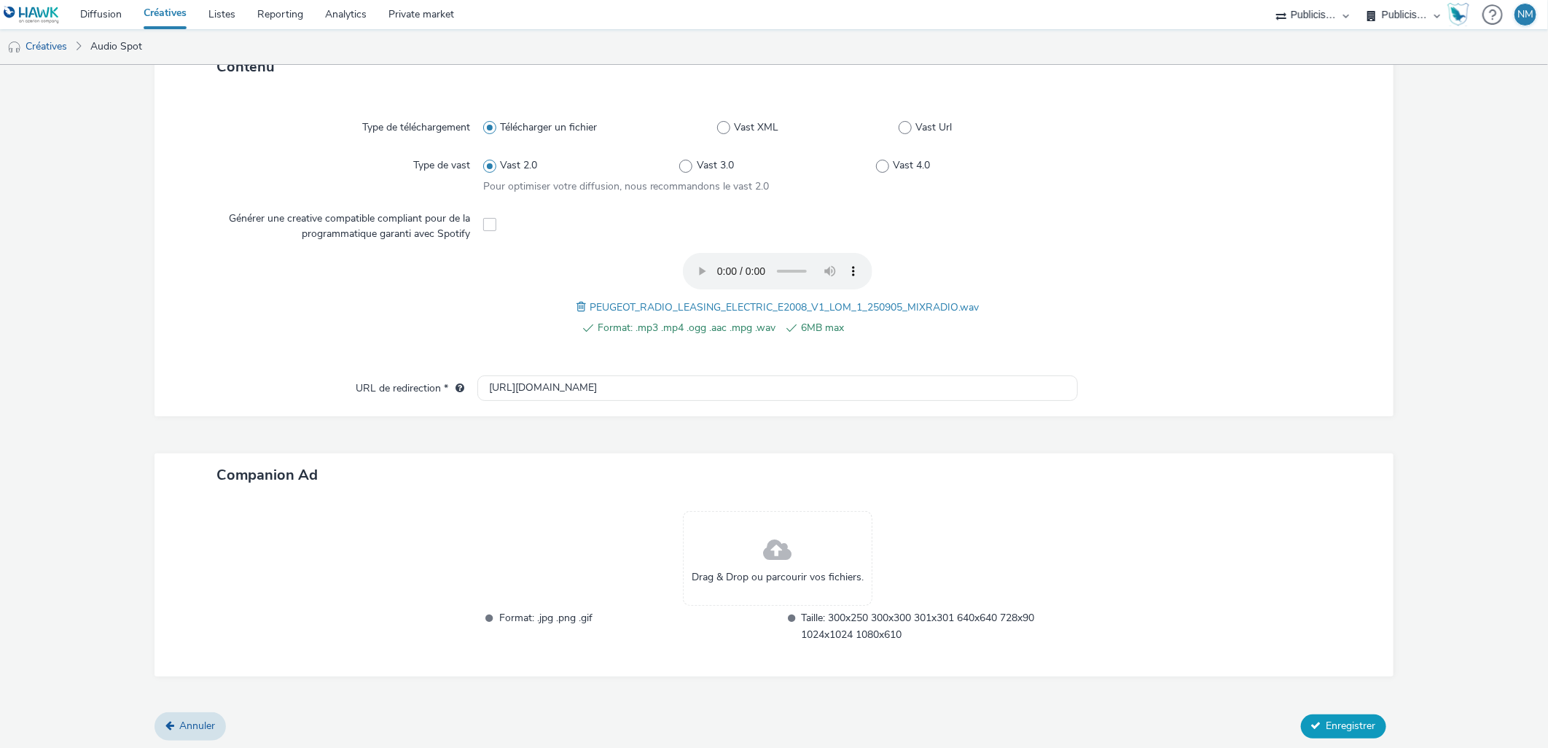
click at [1327, 720] on span "Enregistrer" at bounding box center [1352, 726] width 50 height 14
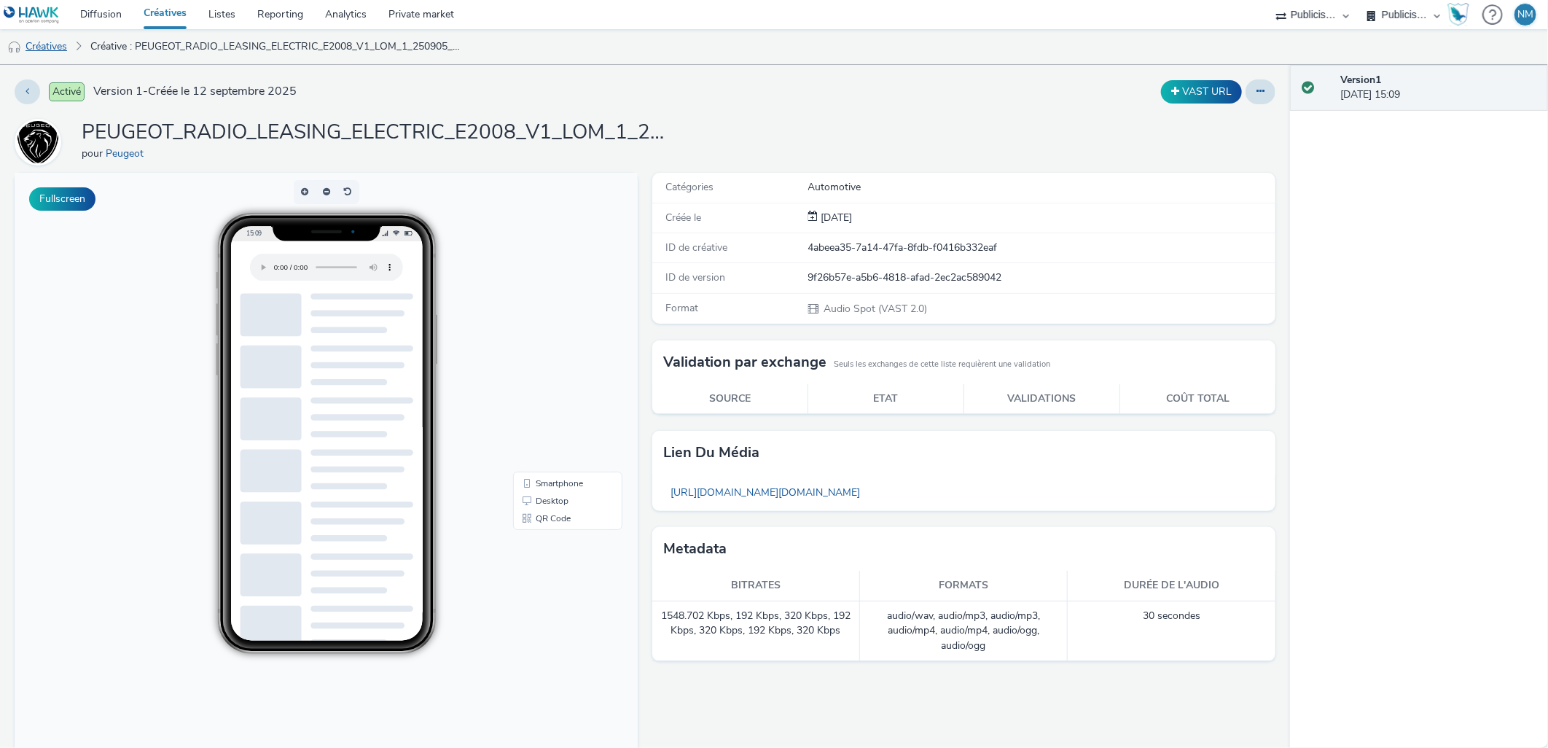
drag, startPoint x: 37, startPoint y: 49, endPoint x: 39, endPoint y: 41, distance: 8.3
click at [37, 49] on link "Créatives" at bounding box center [37, 46] width 74 height 35
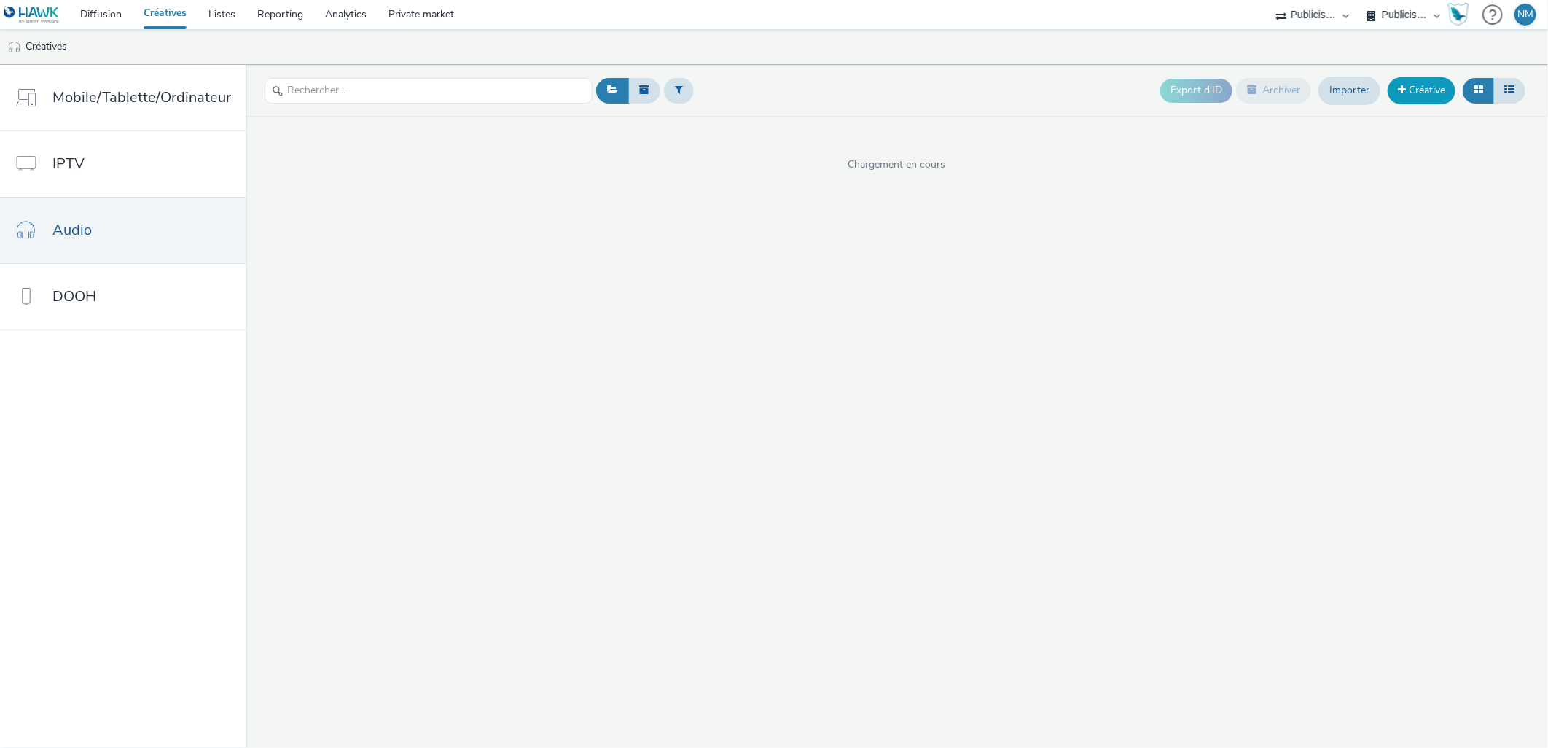
click at [1423, 91] on link "Créative" at bounding box center [1422, 90] width 68 height 26
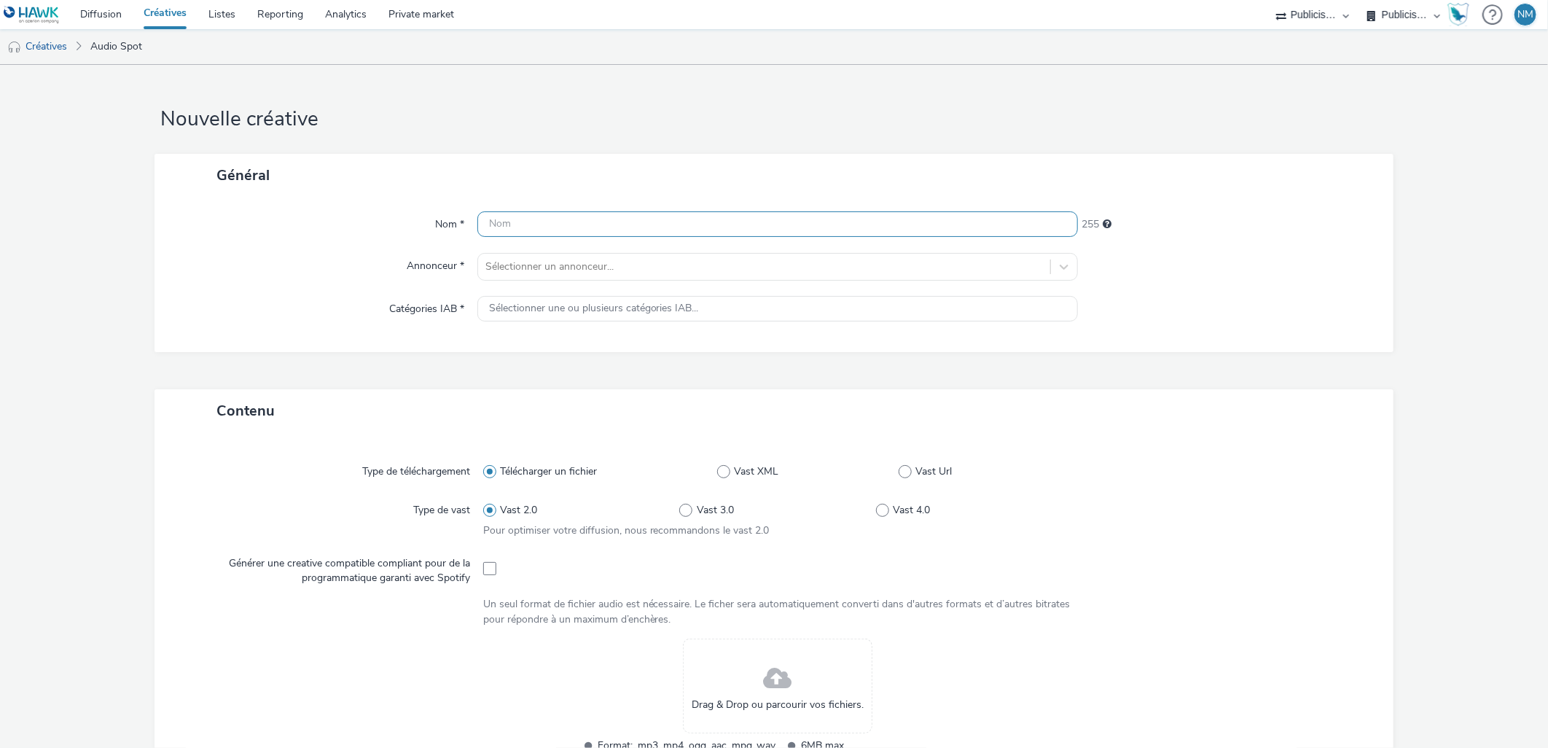
click at [562, 227] on input "text" at bounding box center [778, 224] width 601 height 26
paste input "PEUGEOT_RADIO_LEASING_ELECTRIC_E2008_V1_LOM_2_250905_MIXRADIO"
type input "PEUGEOT_RADIO_LEASING_ELECTRIC_E2008_V1_LOM_2_250905_MIXRADIO"
click at [562, 268] on div at bounding box center [765, 266] width 558 height 17
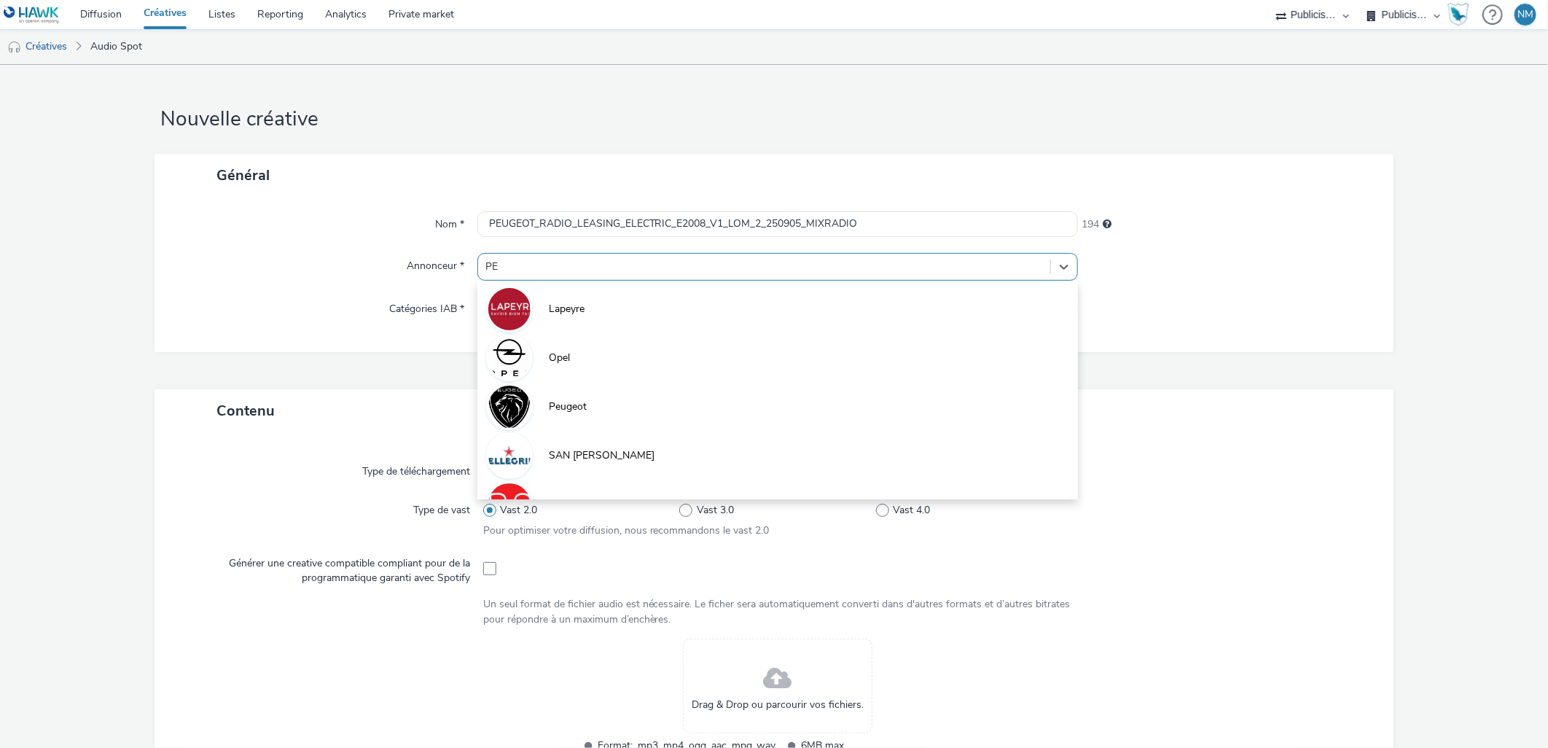
type input "PEU"
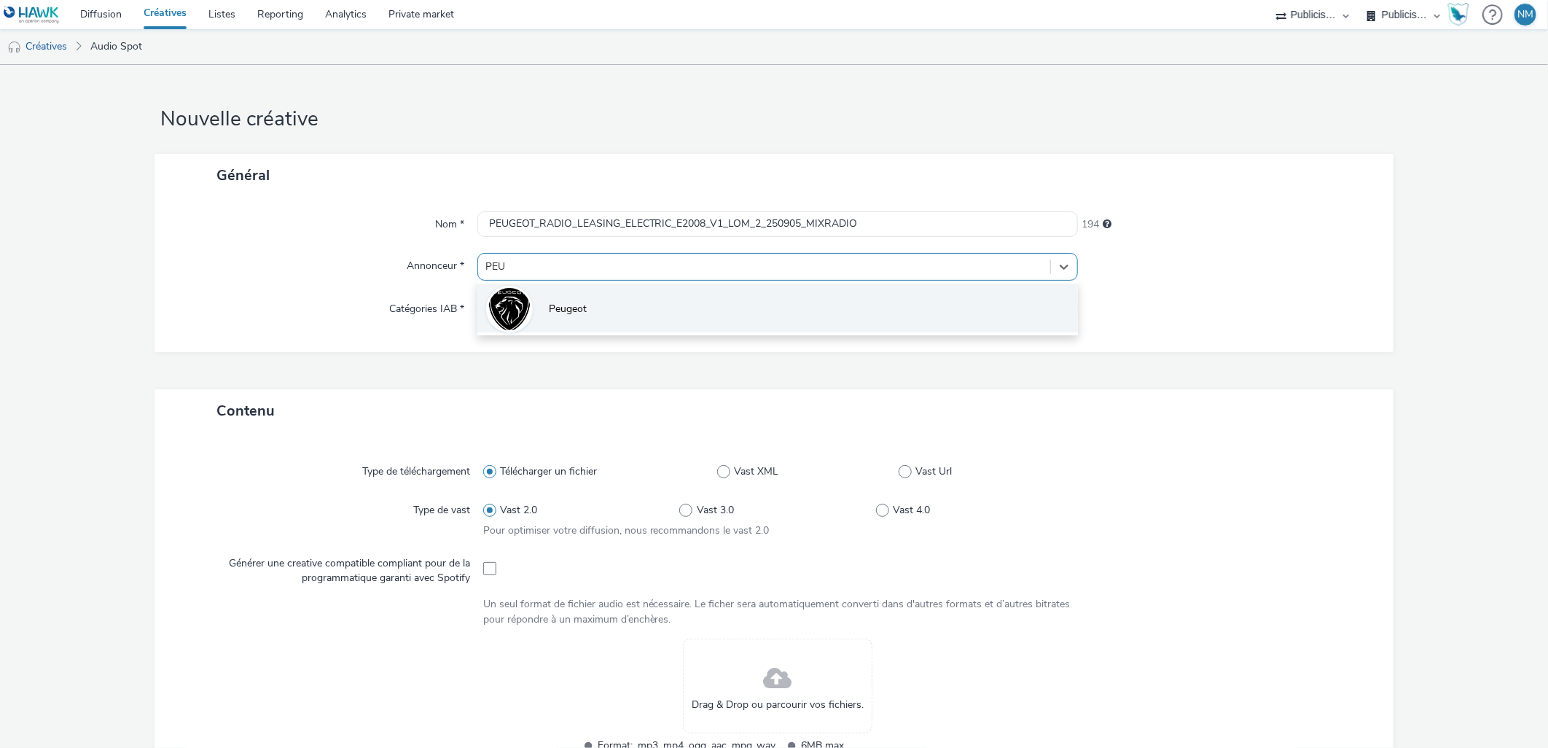
click at [565, 297] on li "Peugeot" at bounding box center [778, 308] width 601 height 49
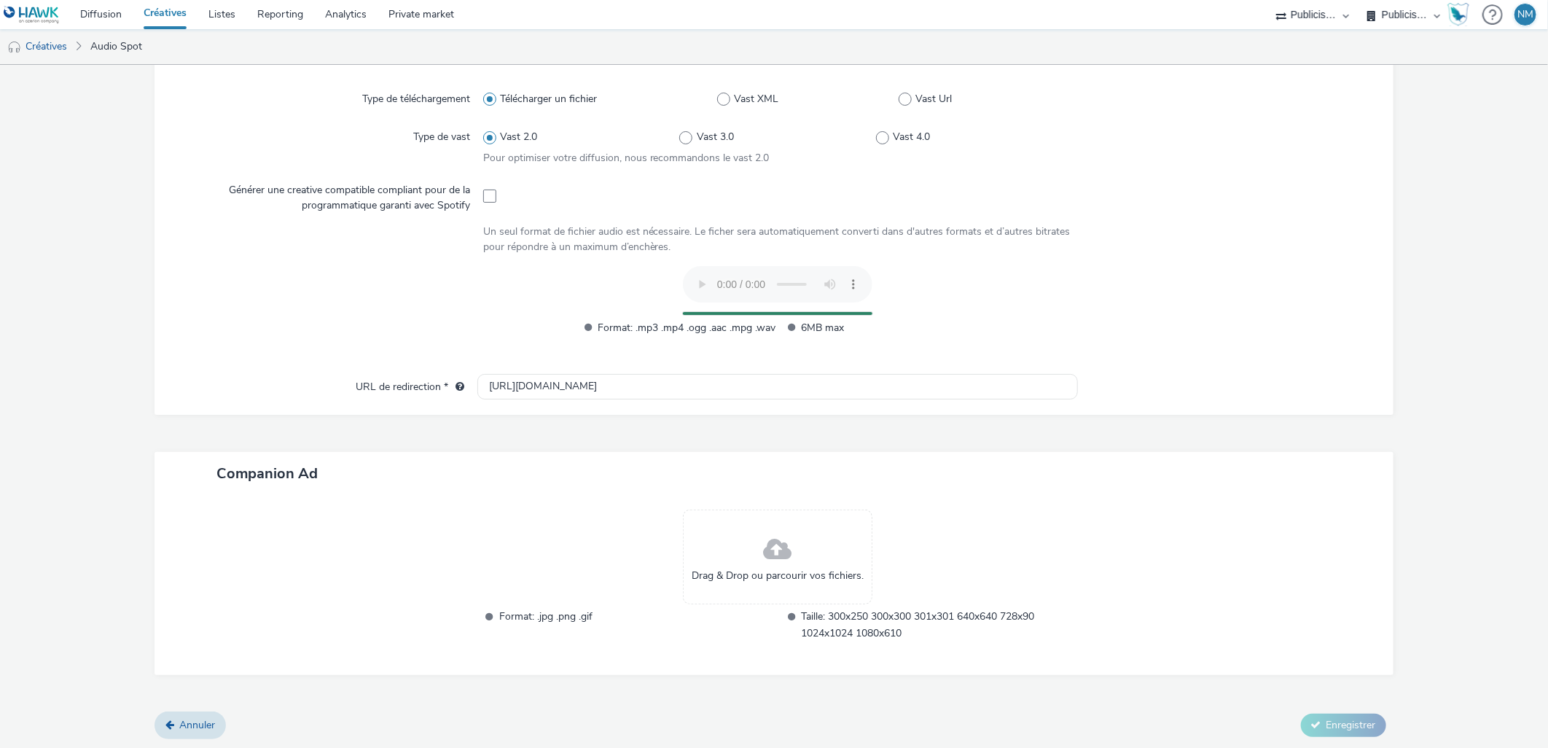
scroll to position [354, 0]
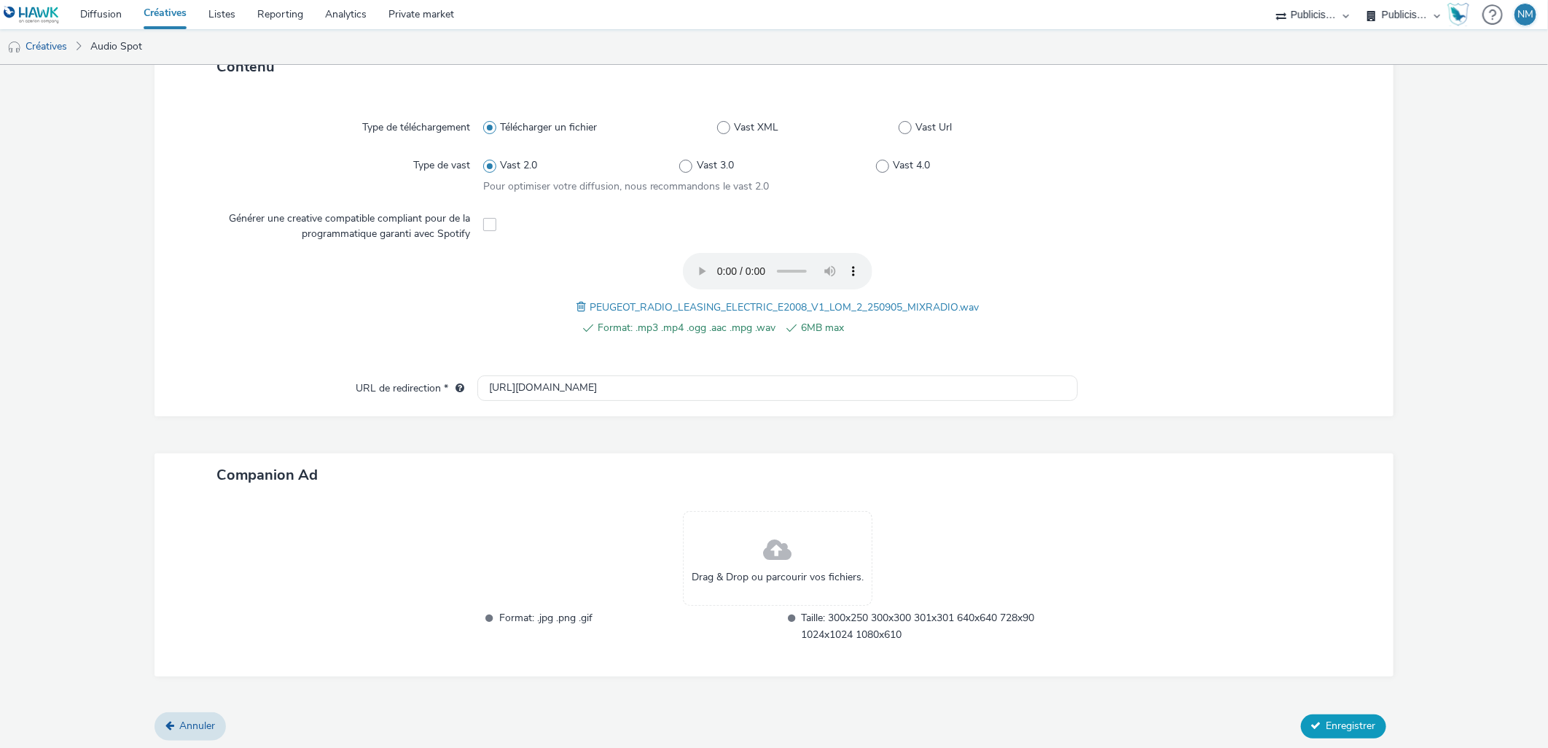
click at [1352, 715] on button "Enregistrer" at bounding box center [1343, 725] width 85 height 23
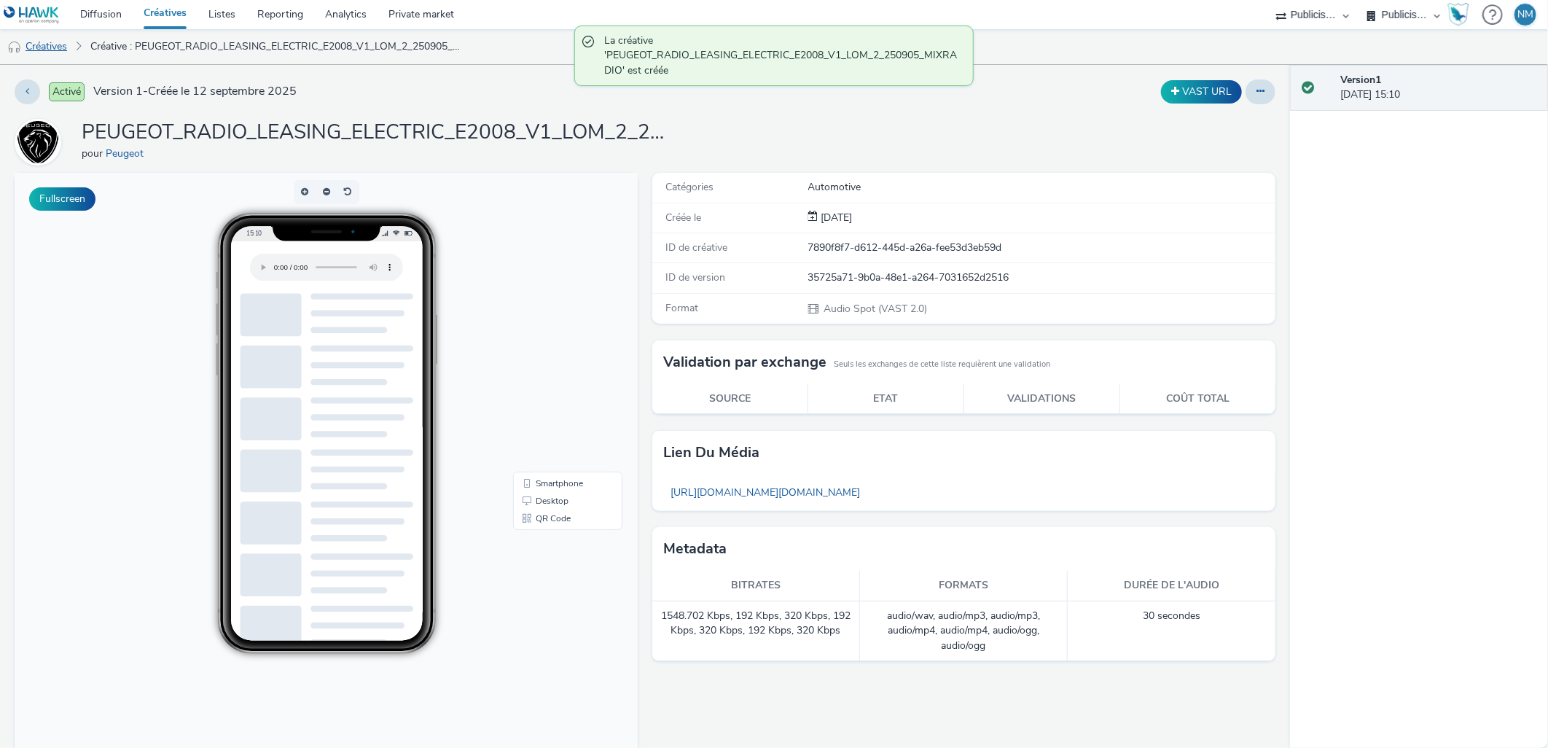
click at [47, 47] on link "Créatives" at bounding box center [37, 46] width 74 height 35
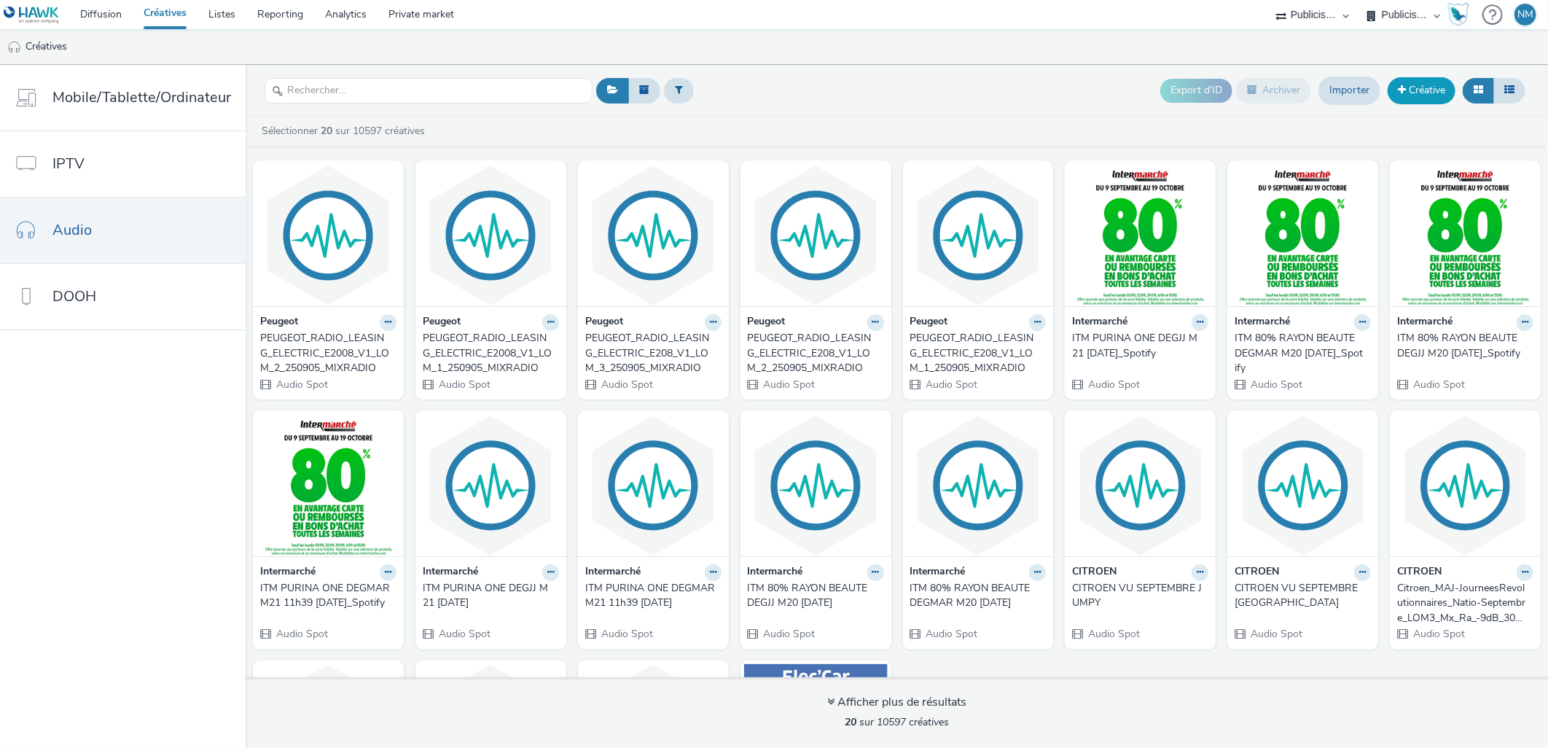
click at [1413, 92] on link "Créative" at bounding box center [1422, 90] width 68 height 26
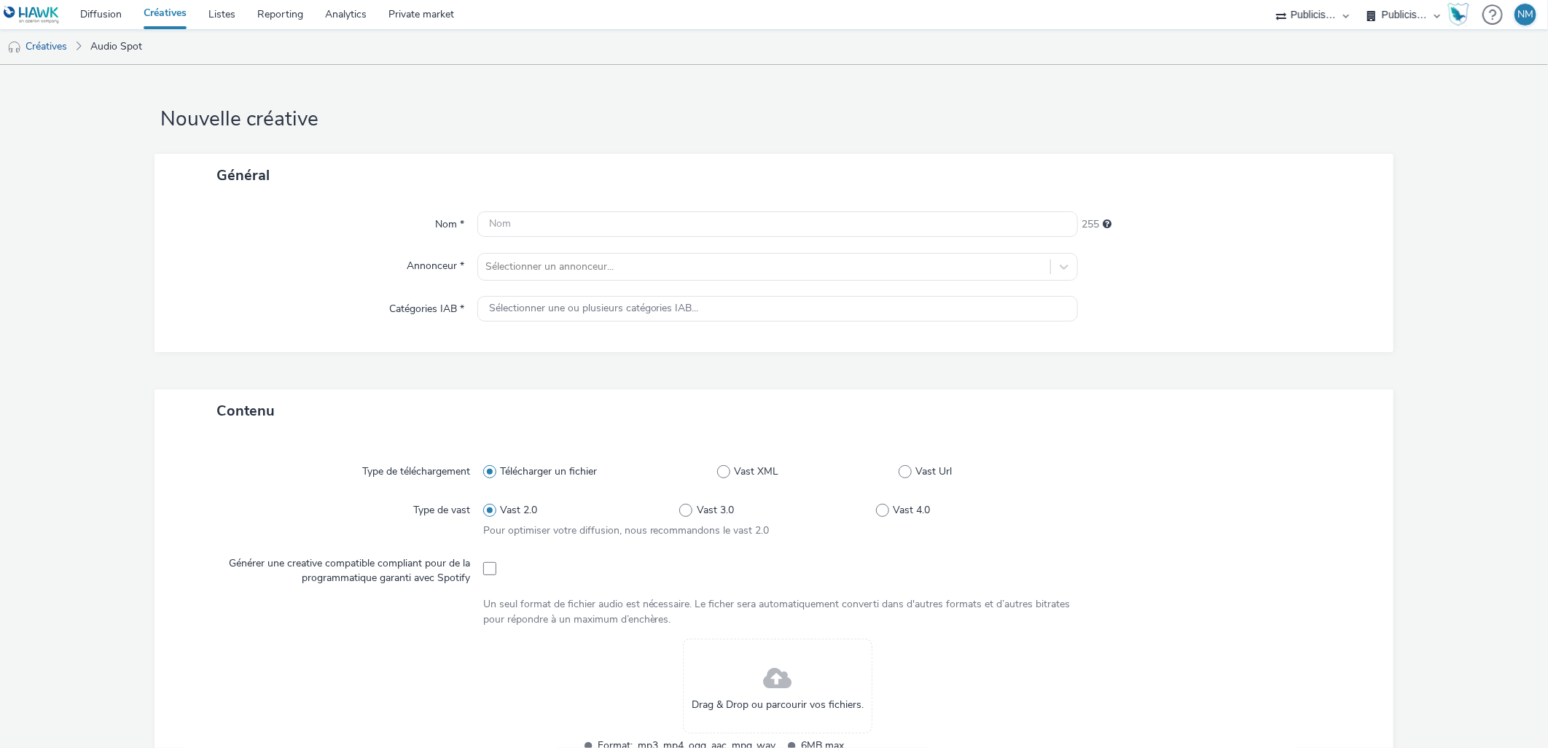
click at [469, 219] on div "Nom *" at bounding box center [323, 224] width 308 height 26
click at [540, 217] on input "text" at bounding box center [778, 224] width 601 height 26
paste input "PEUGEOT_RADIO_LEASING_ELECTRIC_E2008_V1_LOM_3_250905_MIXRADIO"
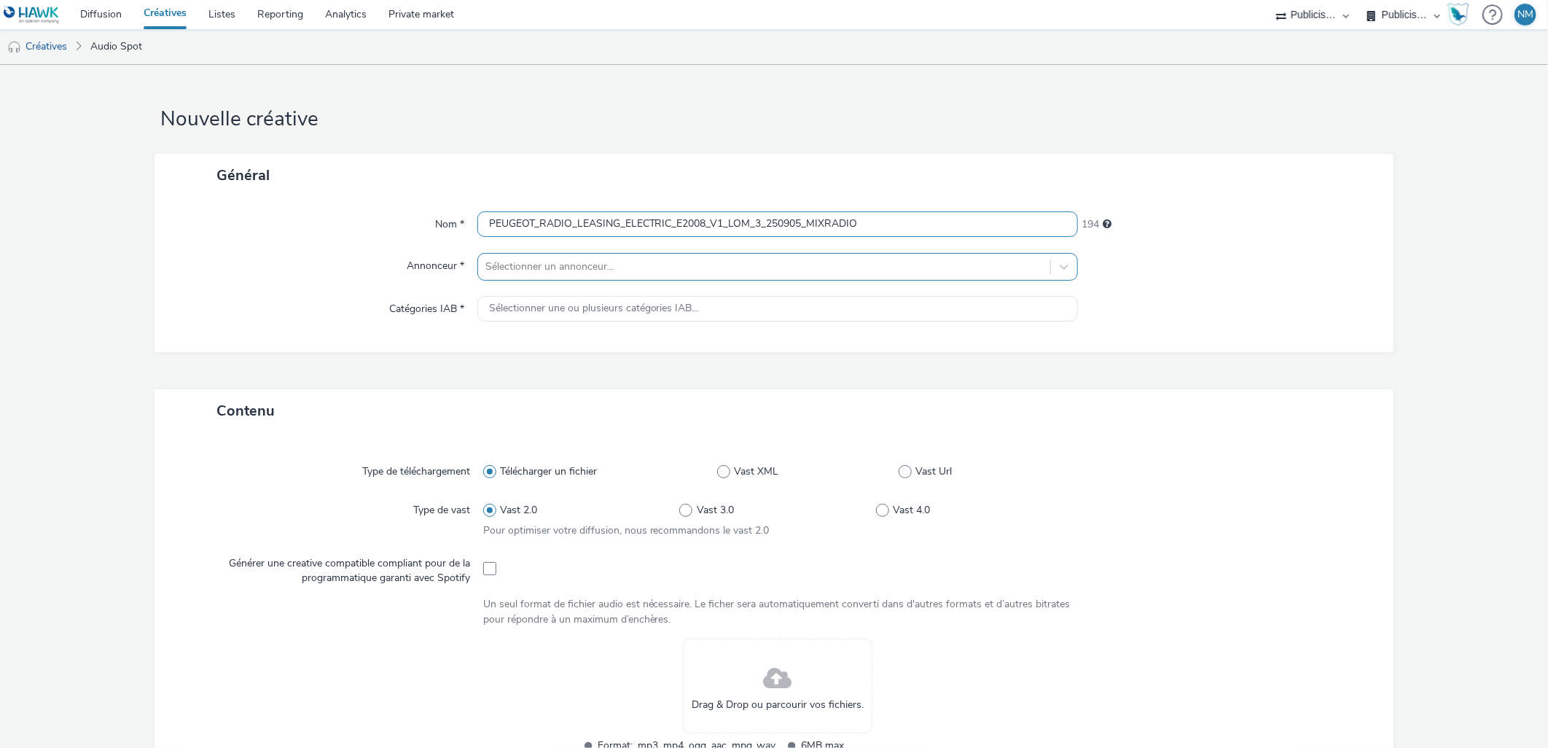
type input "PEUGEOT_RADIO_LEASING_ELECTRIC_E2008_V1_LOM_3_250905_MIXRADIO"
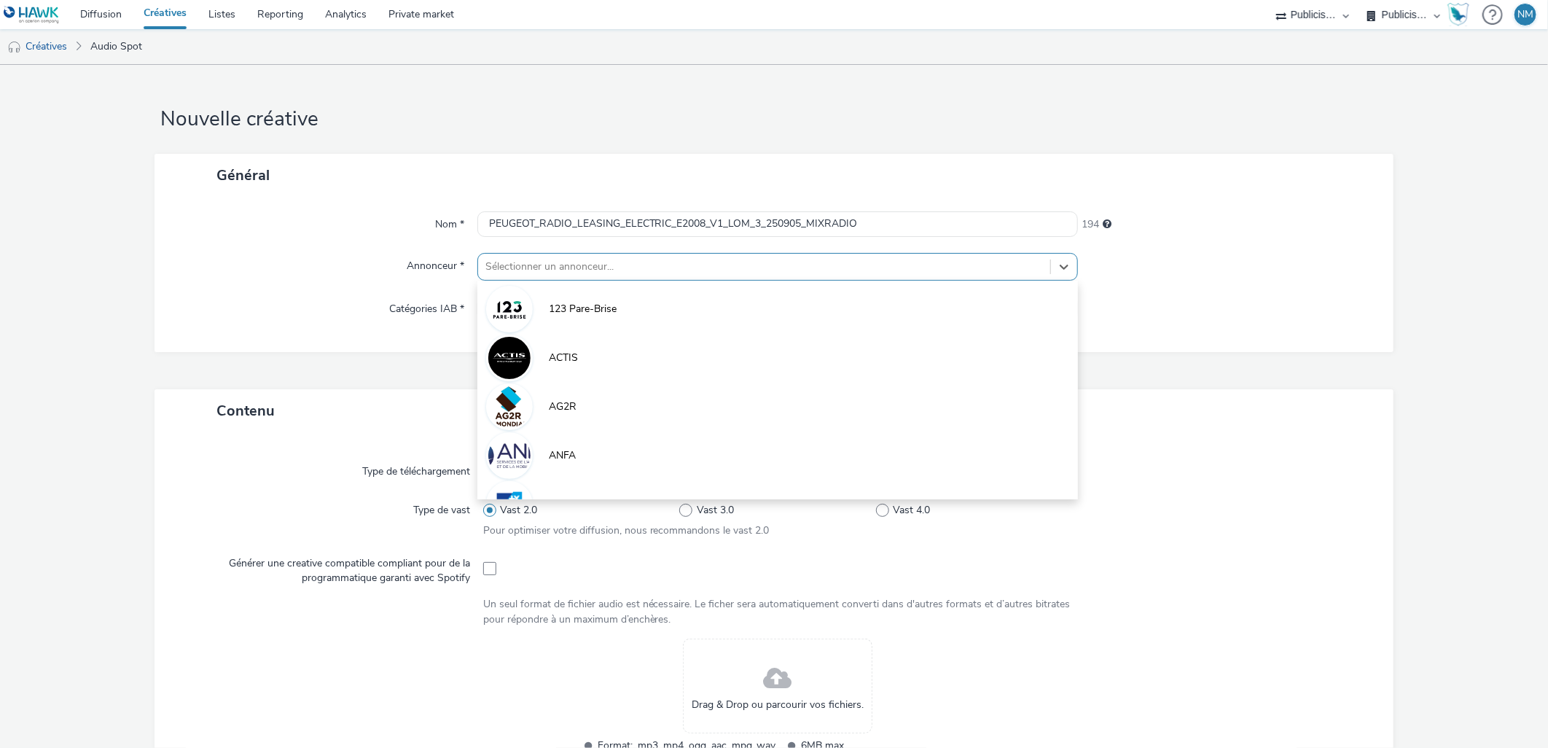
click at [513, 260] on div at bounding box center [765, 266] width 558 height 17
type input "PEU"
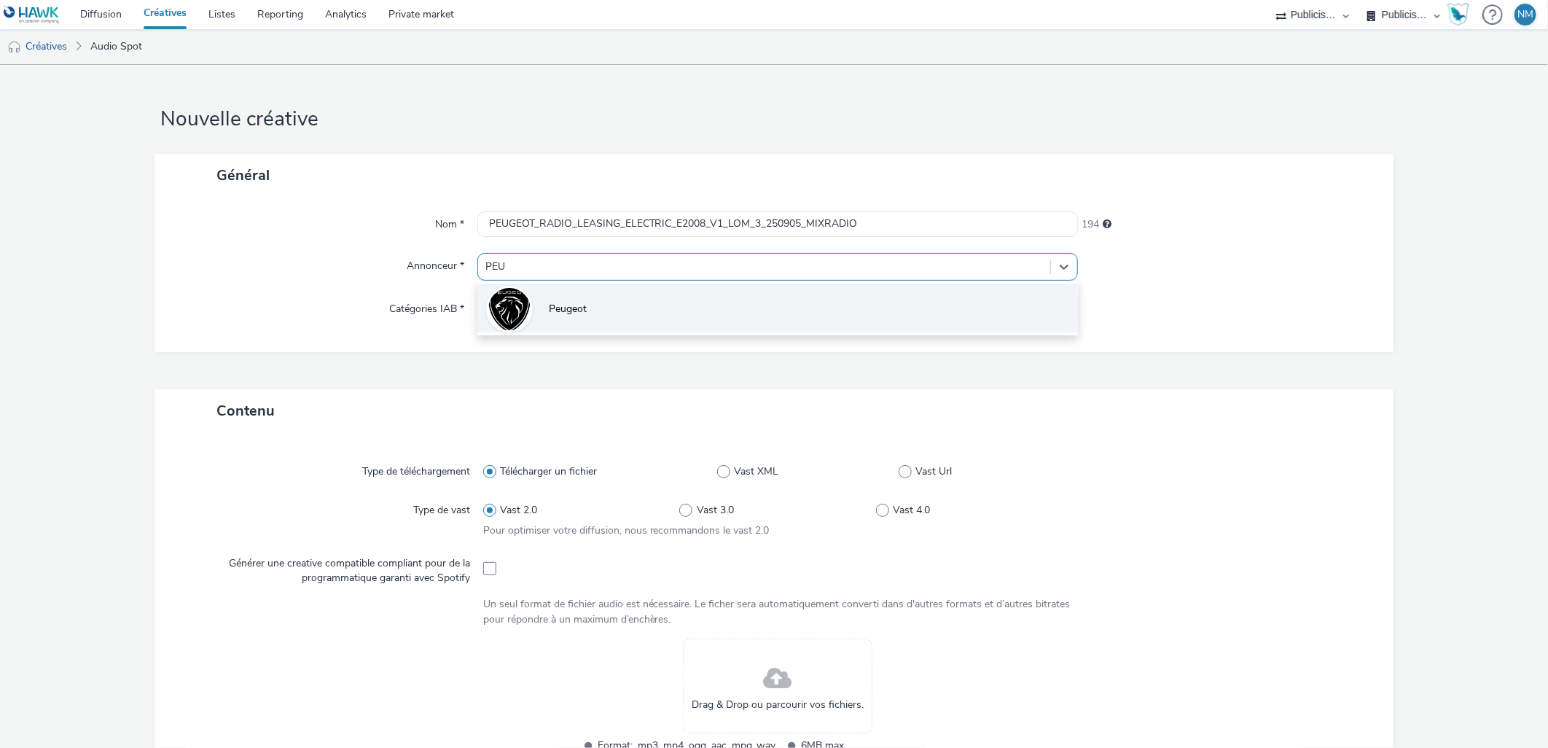
click at [541, 301] on li "Peugeot" at bounding box center [778, 308] width 601 height 49
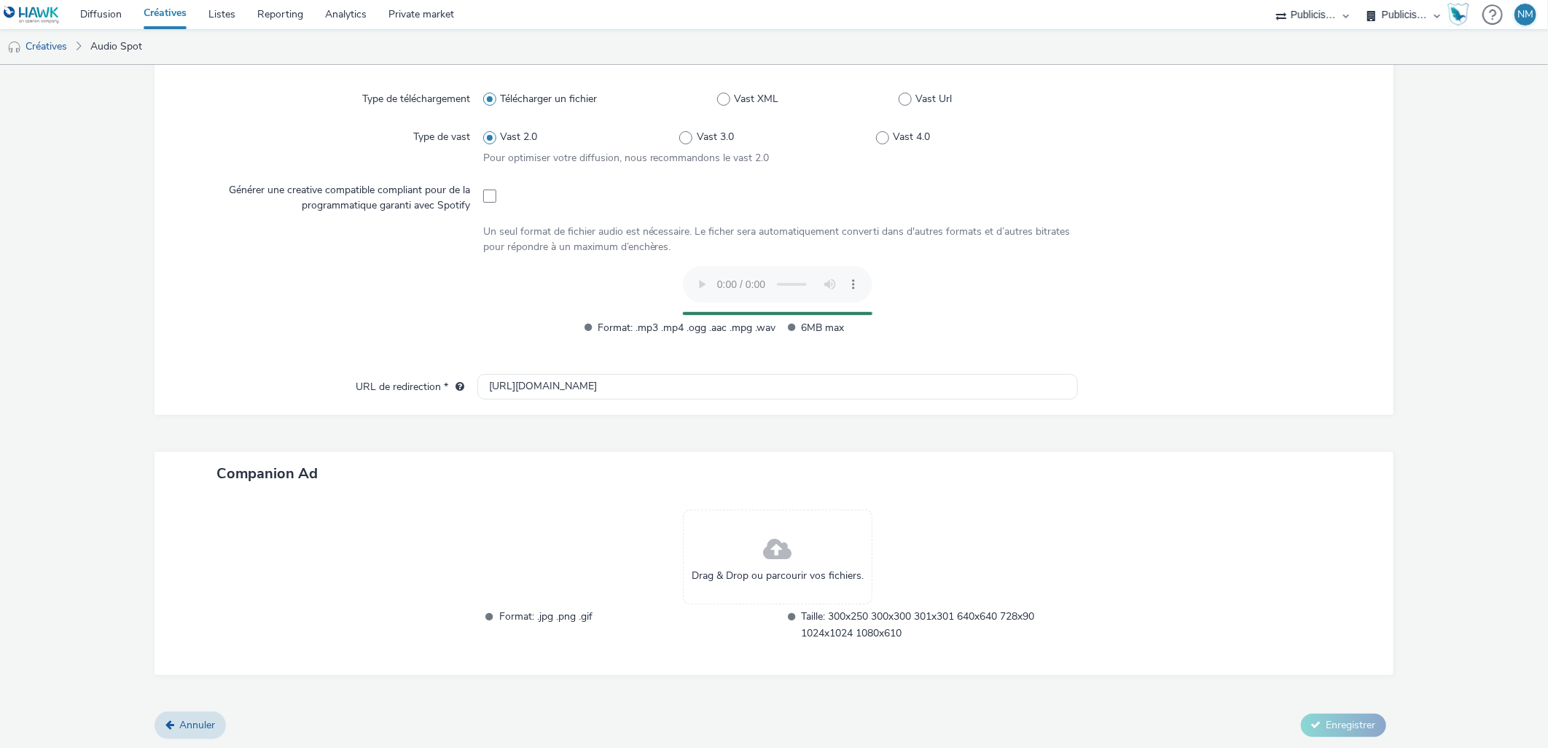
scroll to position [354, 0]
